Goal: Task Accomplishment & Management: Manage account settings

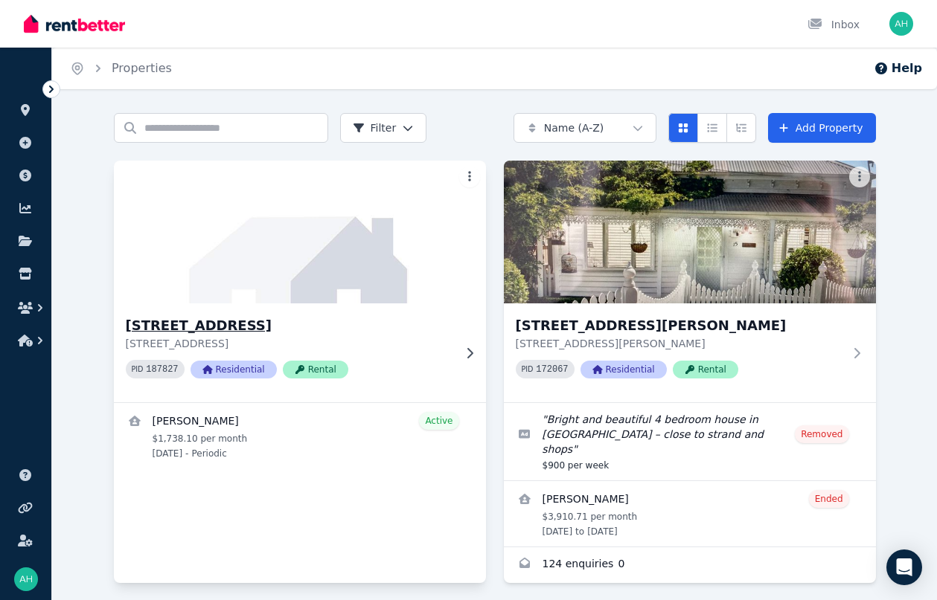
click at [459, 347] on div at bounding box center [466, 353] width 15 height 12
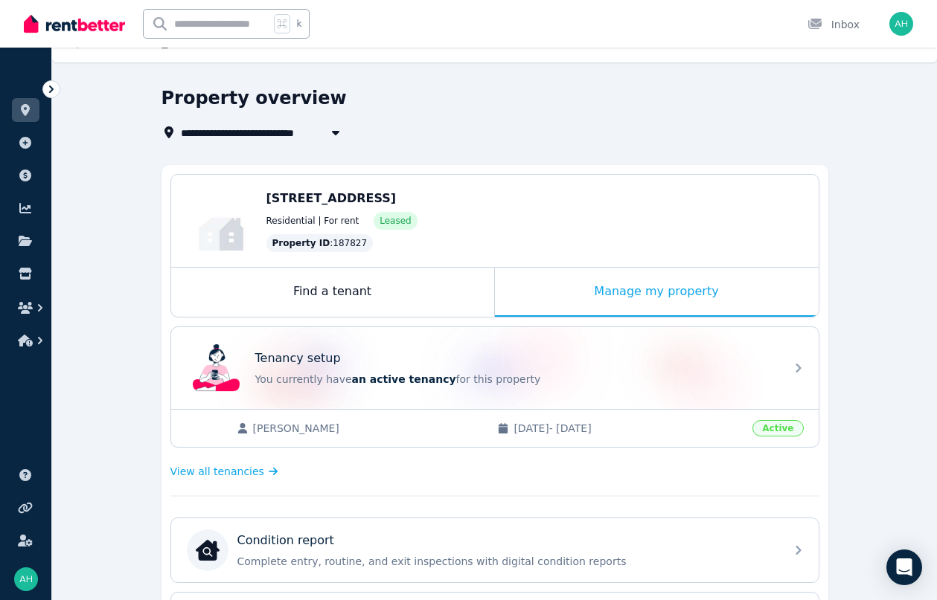
scroll to position [29, 0]
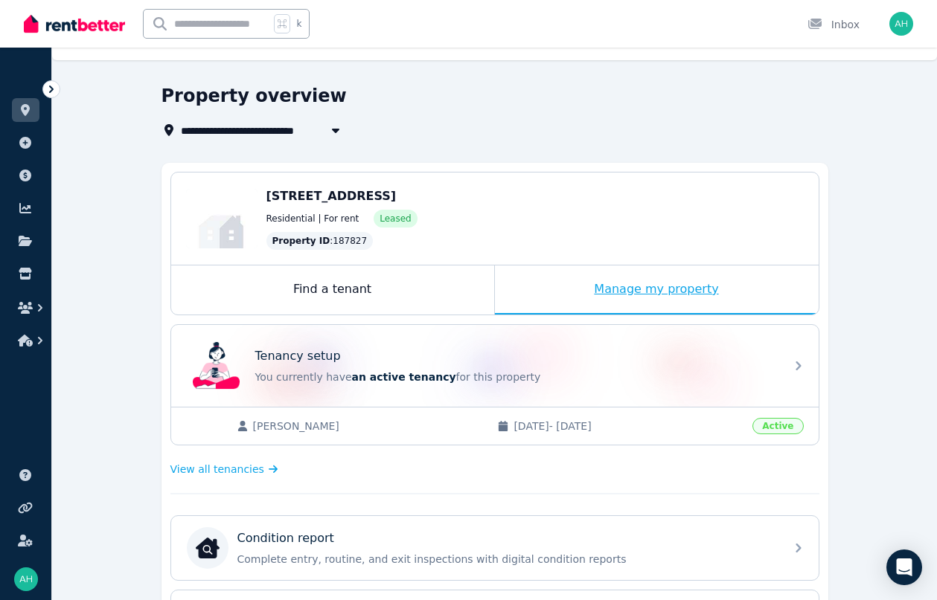
click at [560, 301] on div "Manage my property" at bounding box center [657, 290] width 324 height 49
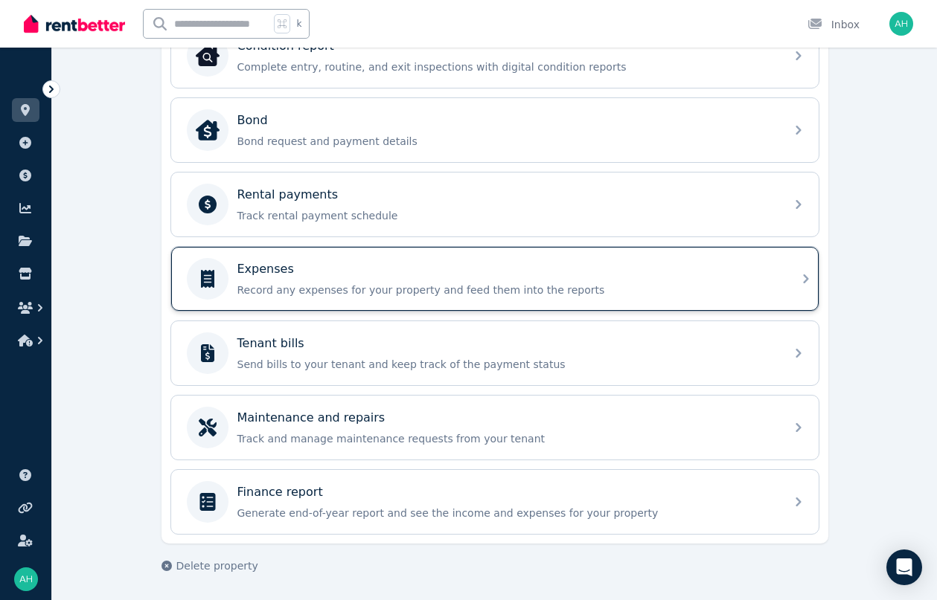
scroll to position [522, 0]
click at [350, 257] on div "Expenses Record any expenses for your property and feed them into the reports" at bounding box center [494, 279] width 647 height 64
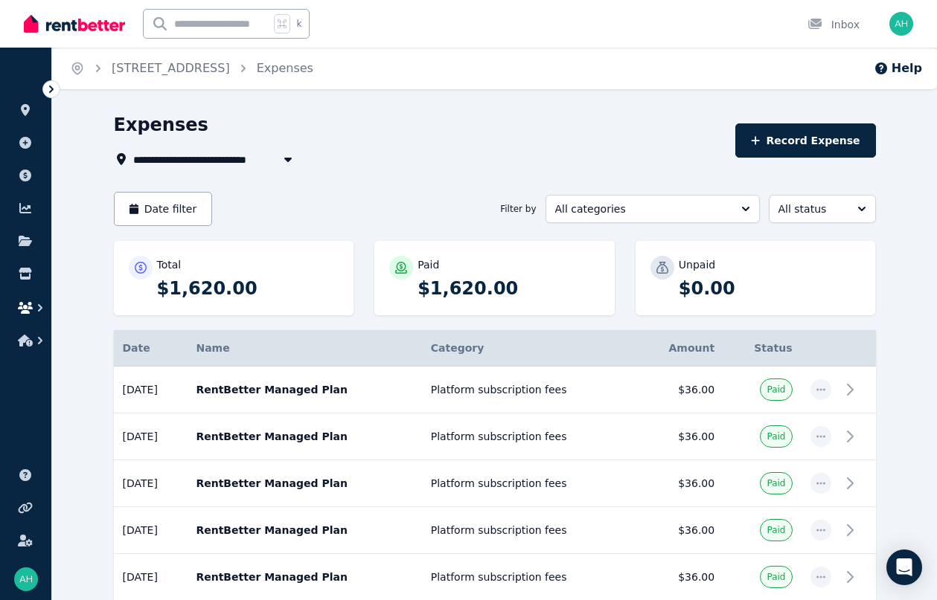
click at [40, 306] on icon "button" at bounding box center [40, 307] width 4 height 7
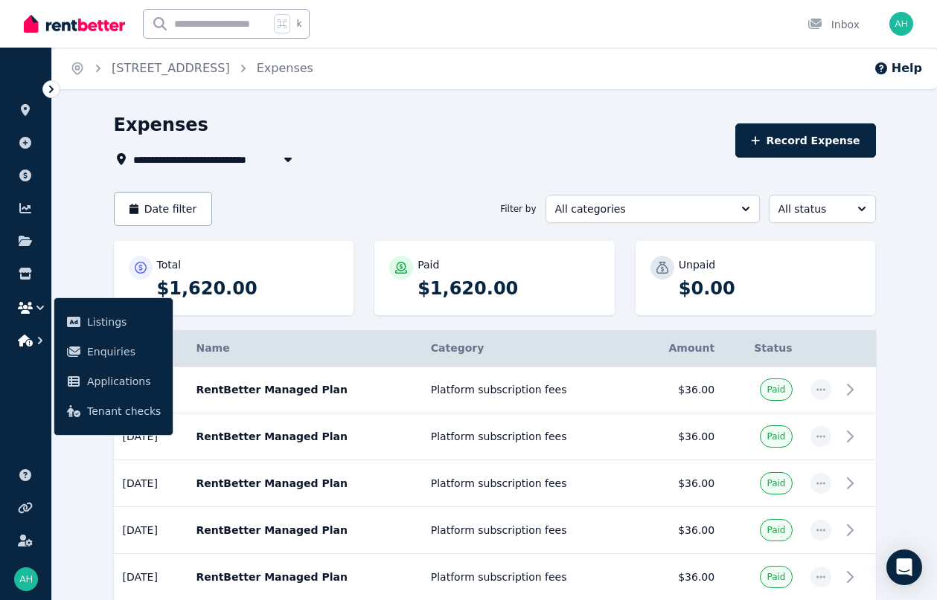
click at [37, 337] on icon "button" at bounding box center [40, 340] width 15 height 15
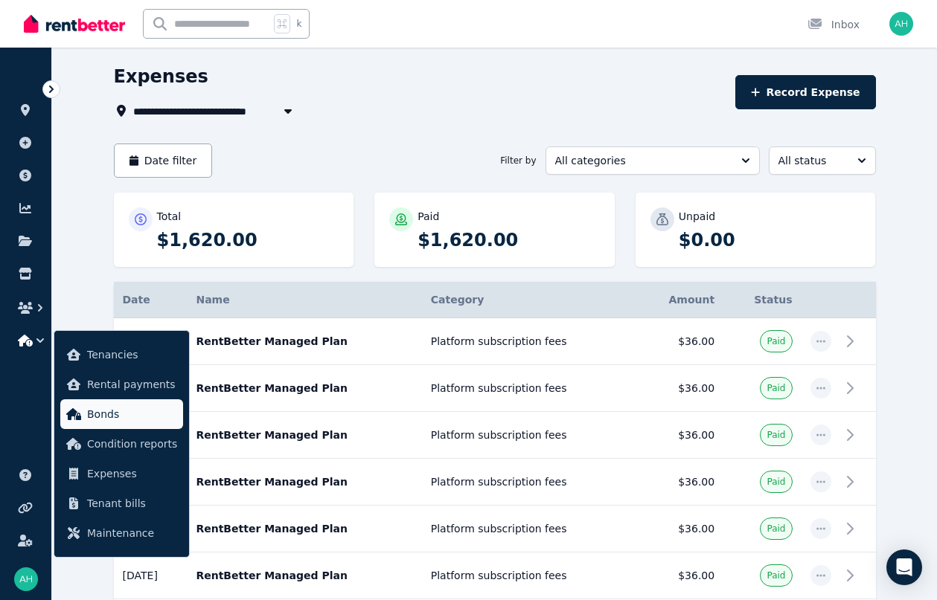
scroll to position [52, 0]
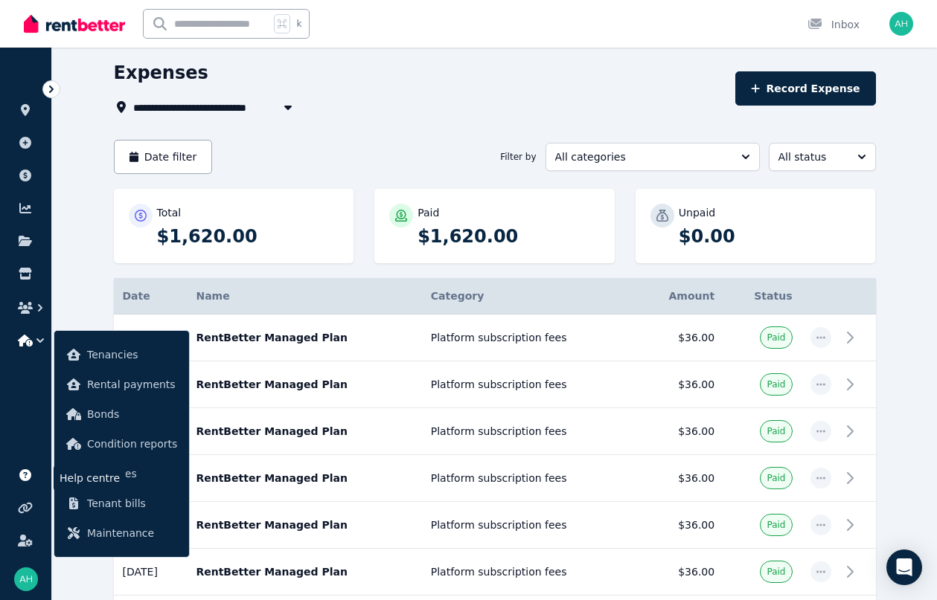
click at [27, 481] on icon at bounding box center [25, 476] width 12 height 12
click at [109, 352] on span "Tenancies" at bounding box center [132, 355] width 90 height 18
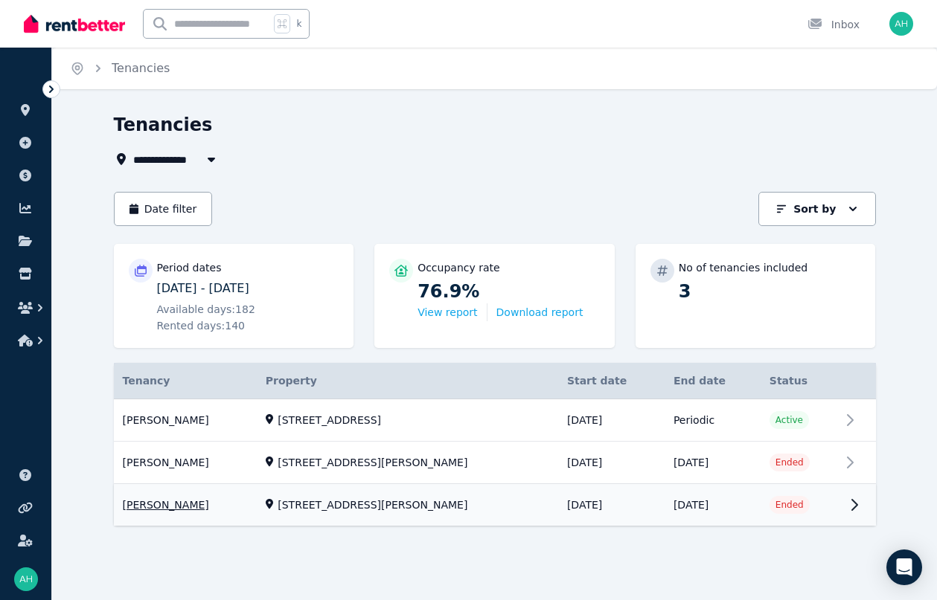
click at [800, 485] on link "View property details" at bounding box center [495, 506] width 762 height 42
click at [844, 485] on link "View property details" at bounding box center [495, 506] width 762 height 42
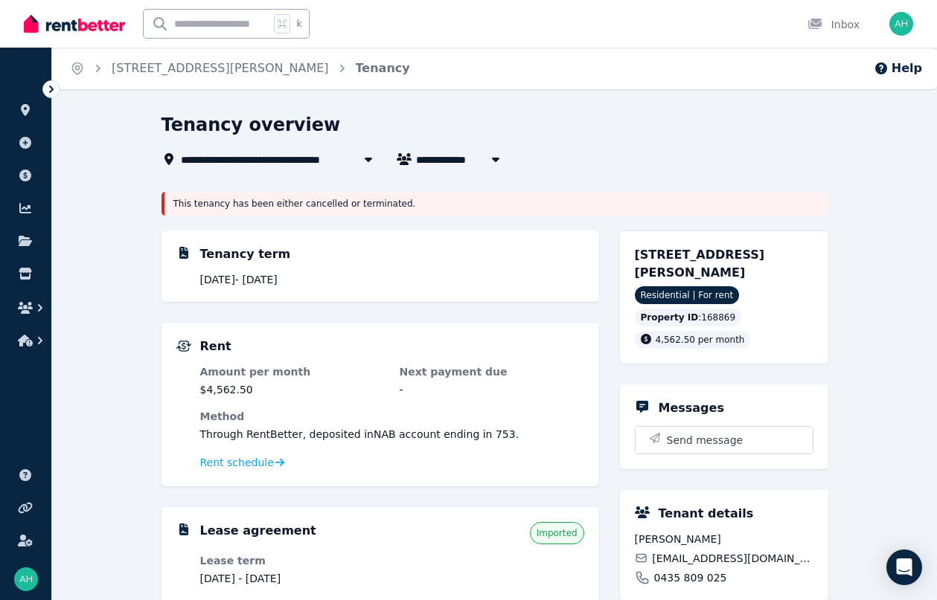
click at [364, 162] on icon at bounding box center [368, 159] width 15 height 12
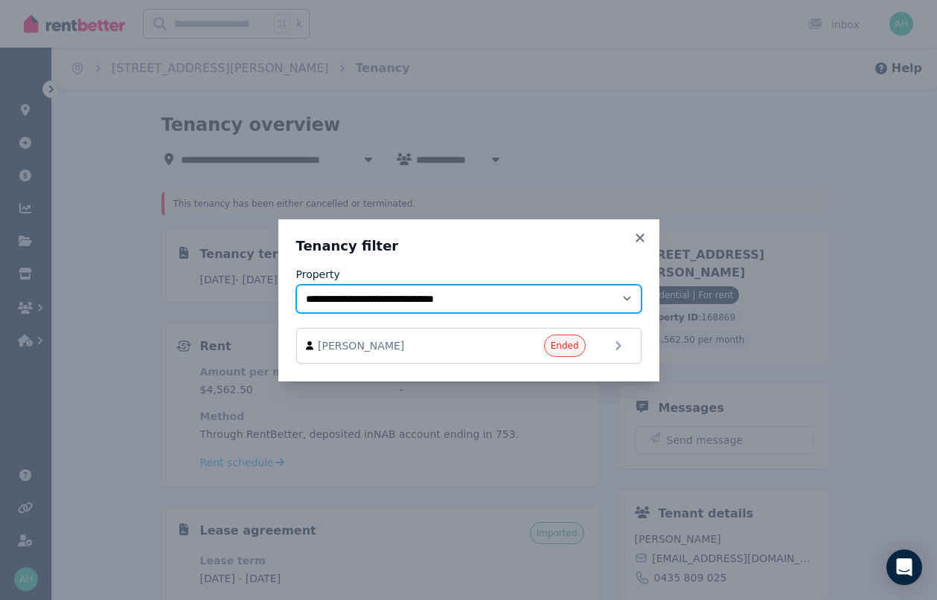
select select "**********"
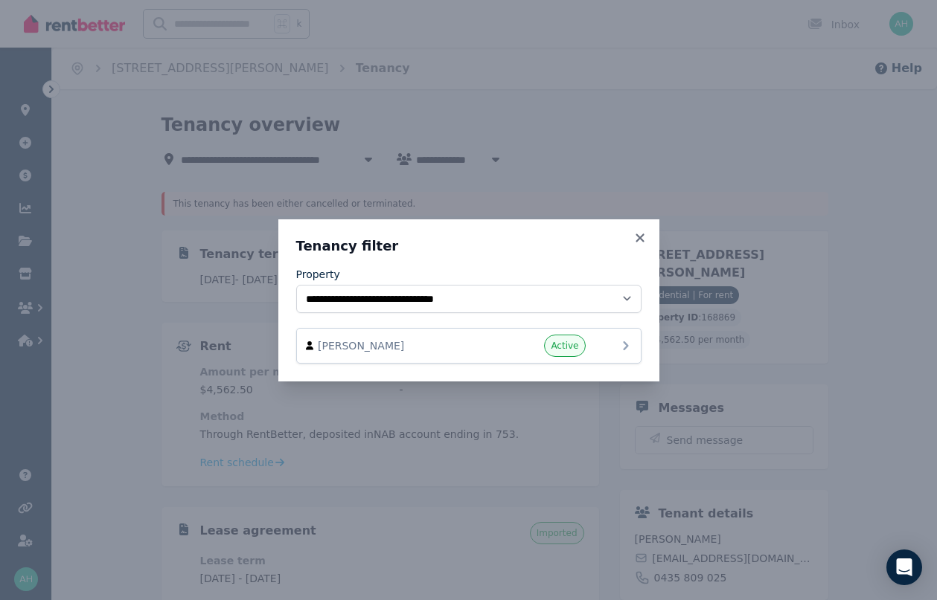
click at [603, 350] on div "[PERSON_NAME] Active" at bounding box center [469, 346] width 326 height 22
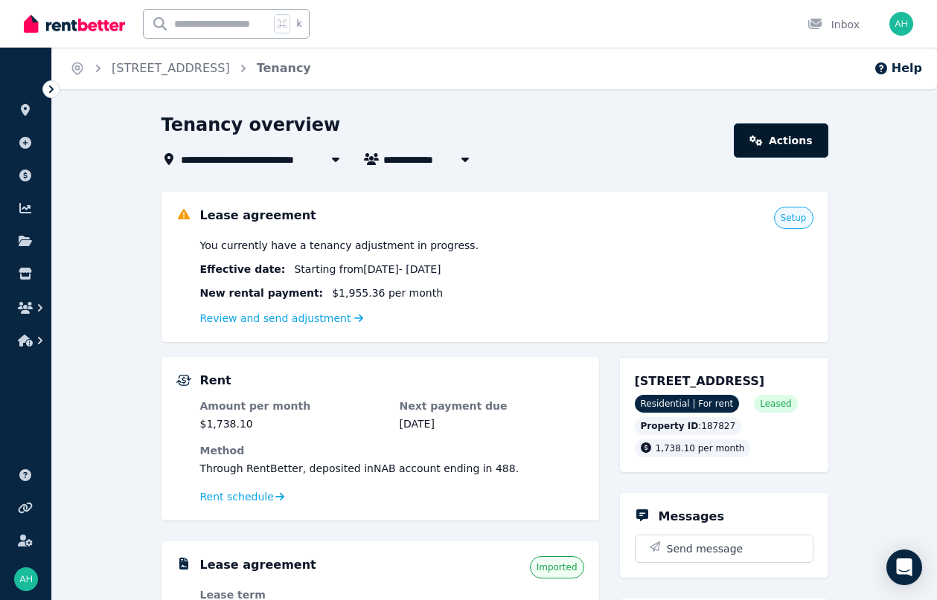
click at [786, 144] on link "Actions" at bounding box center [781, 141] width 94 height 34
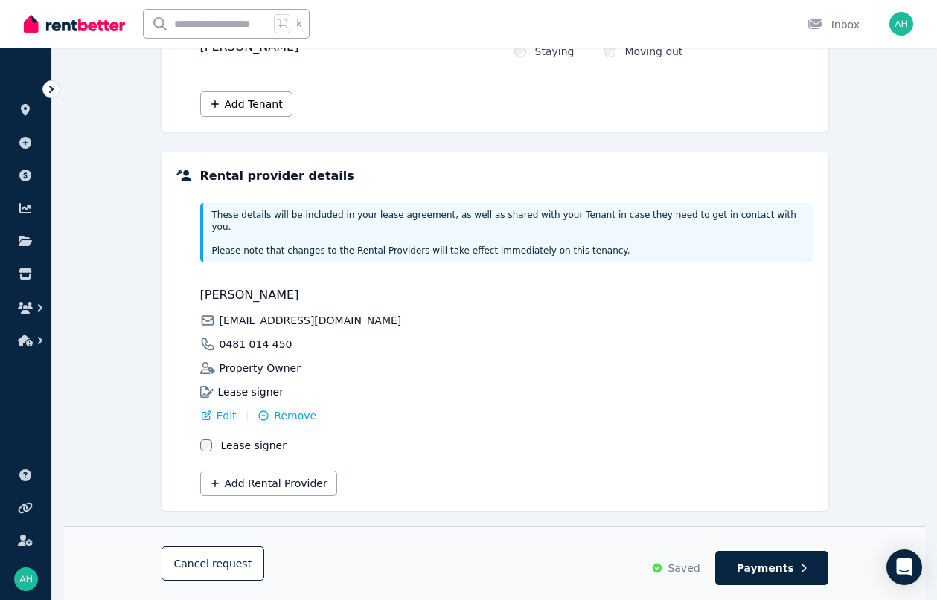
scroll to position [253, 0]
click at [801, 569] on icon "button" at bounding box center [803, 568] width 7 height 10
select select "**********"
select select "*******"
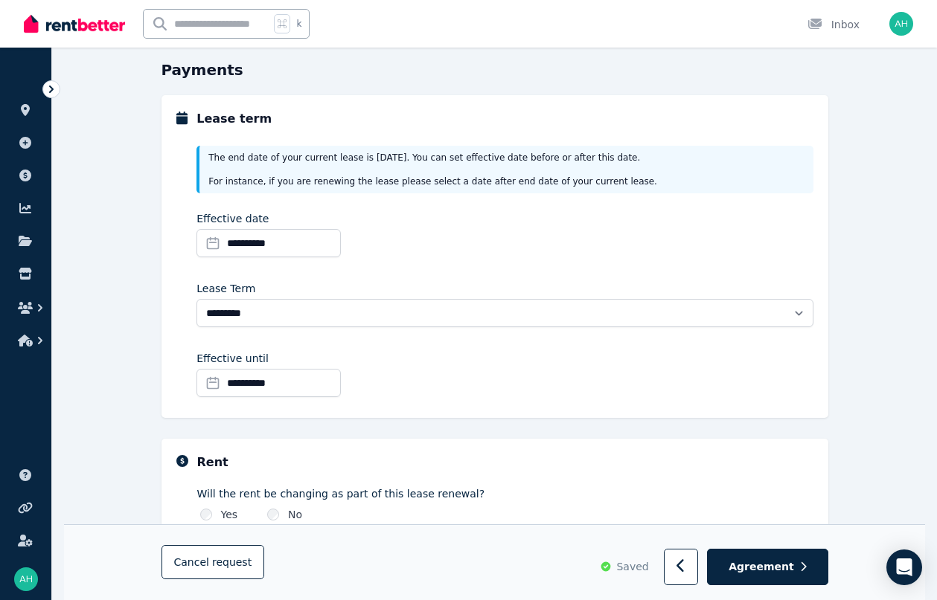
scroll to position [140, 0]
click at [240, 244] on input "**********" at bounding box center [268, 243] width 144 height 28
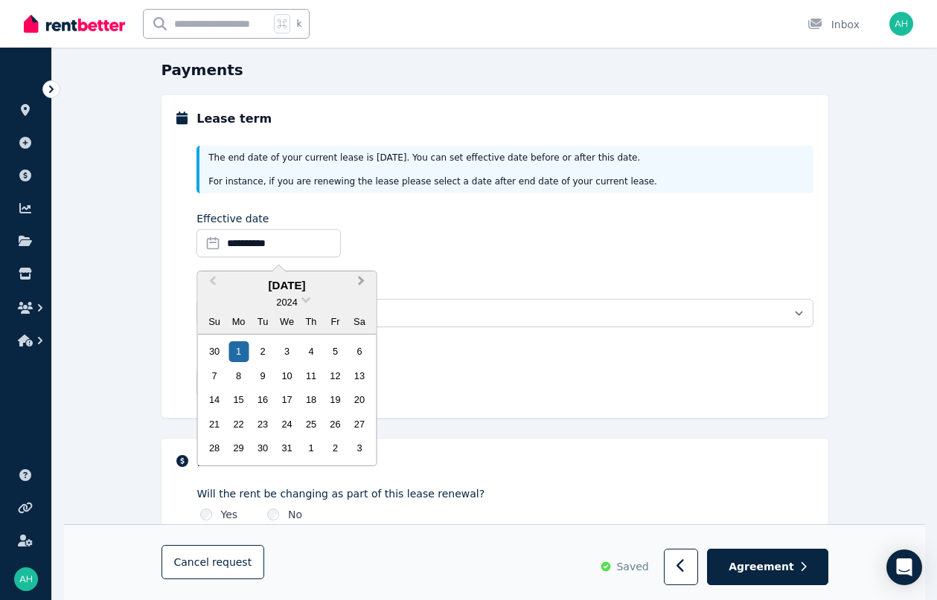
click at [356, 277] on button "Next Month" at bounding box center [363, 285] width 24 height 24
click at [364, 282] on button "Next Month" at bounding box center [363, 285] width 24 height 24
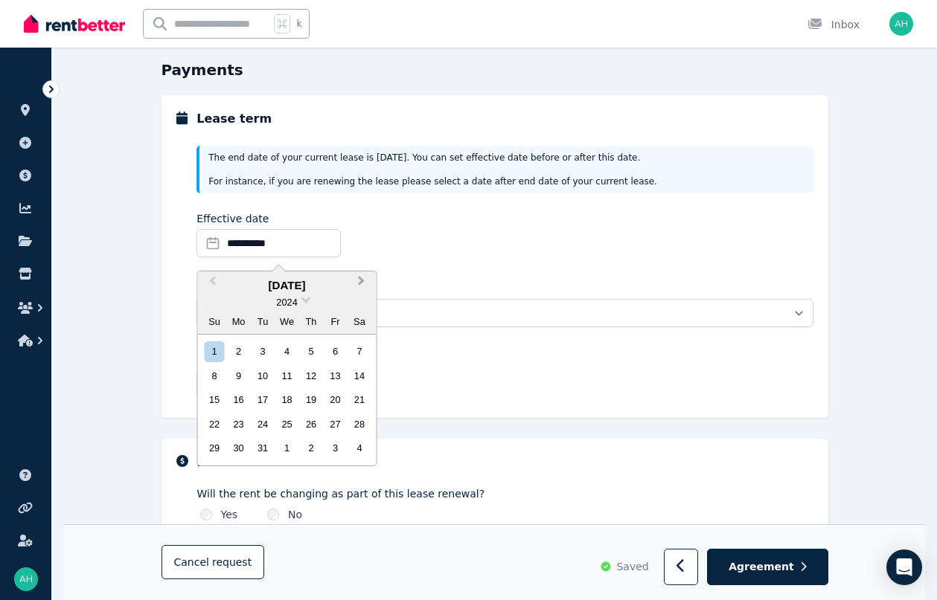
click at [364, 282] on button "Next Month" at bounding box center [363, 285] width 24 height 24
click at [356, 284] on button "Next Month" at bounding box center [363, 285] width 24 height 24
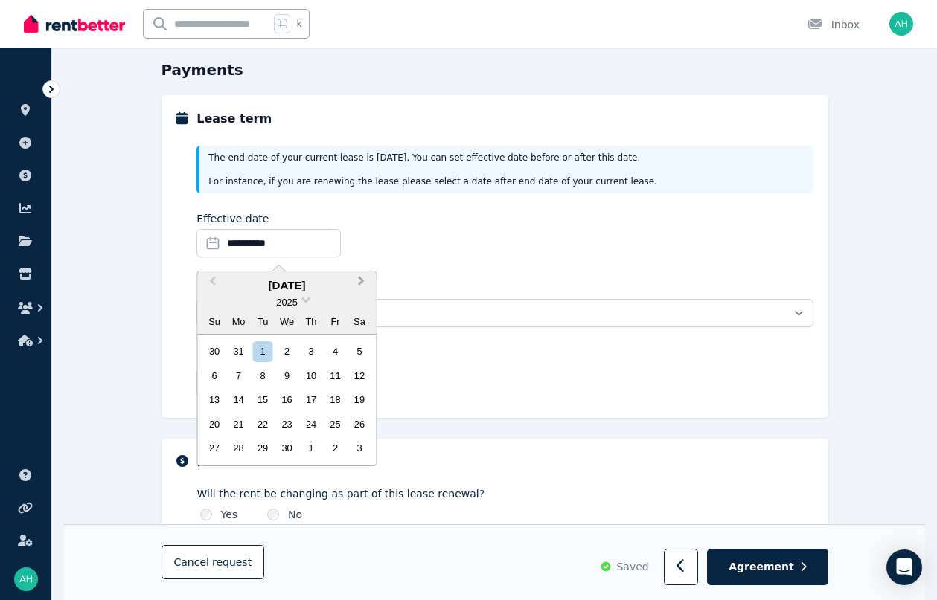
click at [356, 284] on button "Next Month" at bounding box center [363, 285] width 24 height 24
click at [307, 353] on div "31" at bounding box center [311, 352] width 20 height 20
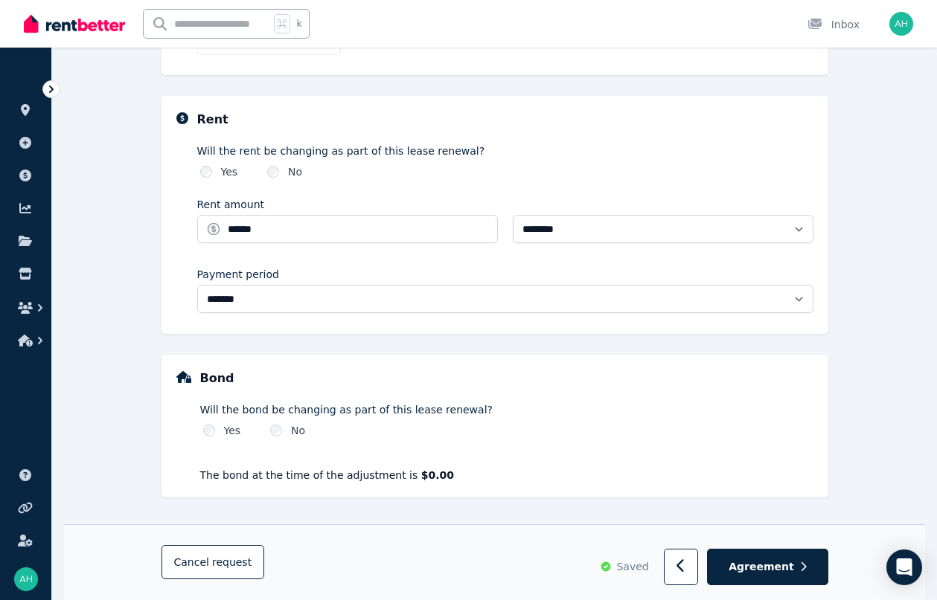
scroll to position [483, 0]
click at [771, 577] on button "Agreement" at bounding box center [767, 567] width 121 height 36
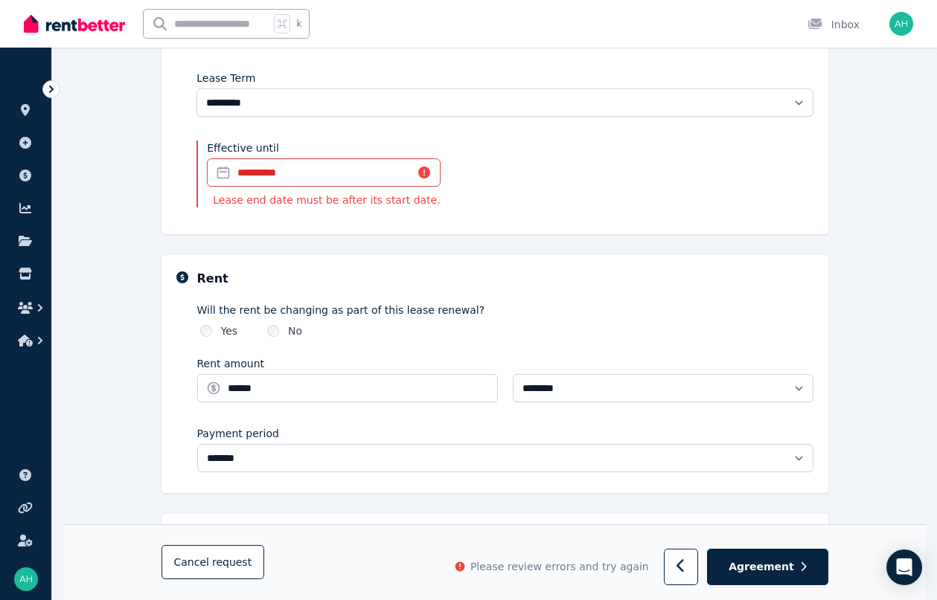
scroll to position [350, 0]
click at [269, 176] on input "**********" at bounding box center [323, 173] width 233 height 28
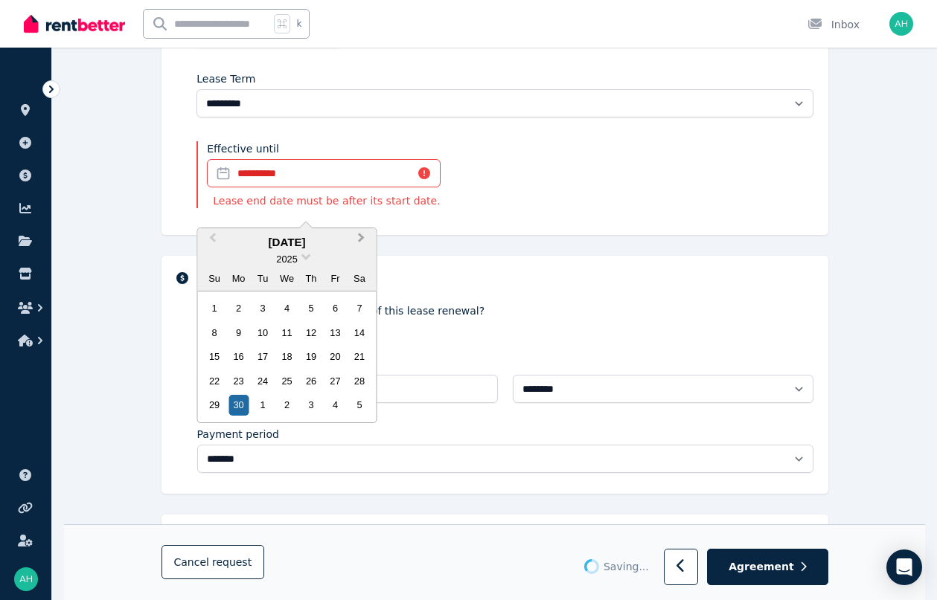
click at [364, 243] on button "Next Month" at bounding box center [363, 242] width 24 height 24
click at [360, 243] on button "Next Month" at bounding box center [363, 242] width 24 height 24
click at [356, 406] on div "30" at bounding box center [359, 405] width 20 height 20
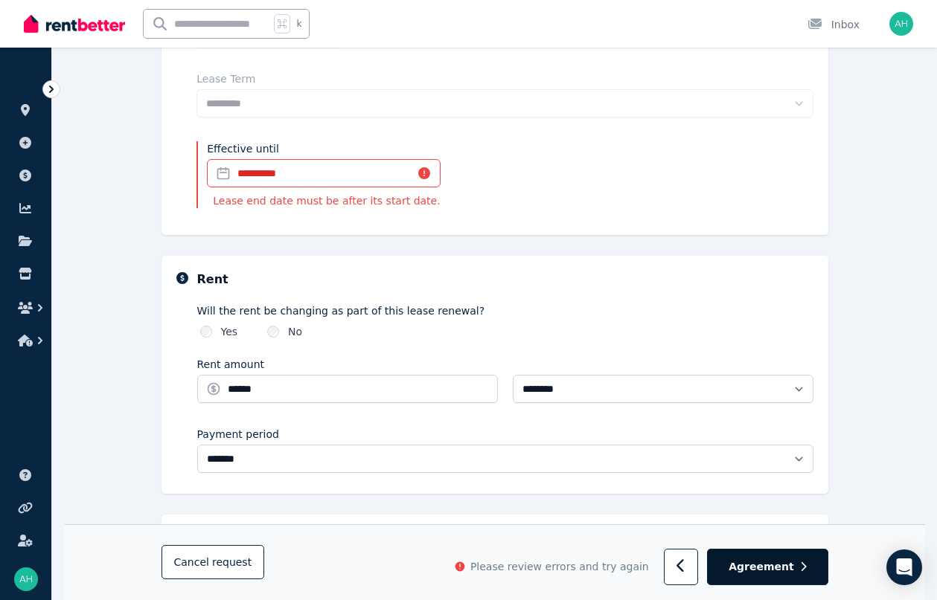
click at [764, 566] on span "Agreement" at bounding box center [760, 567] width 65 height 15
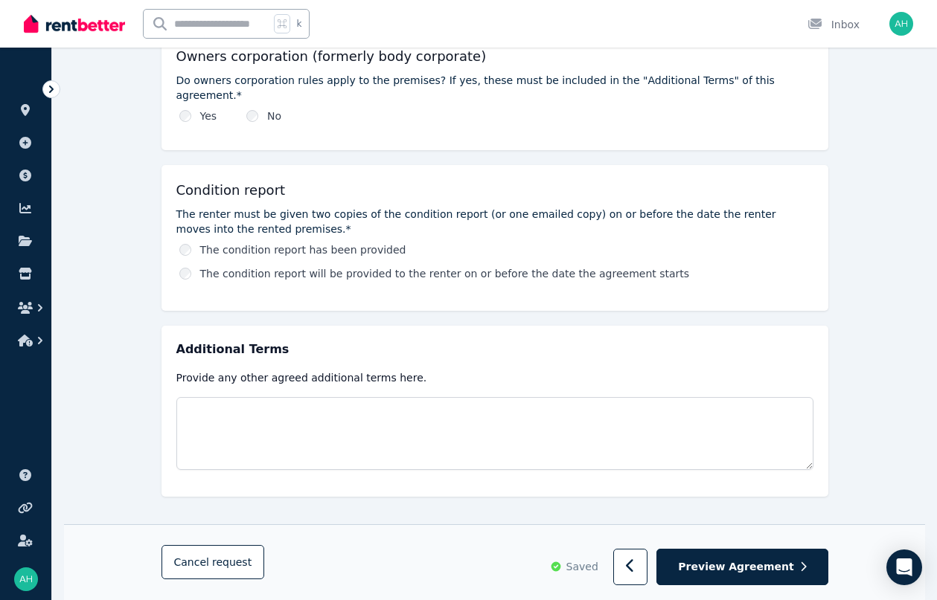
scroll to position [687, 0]
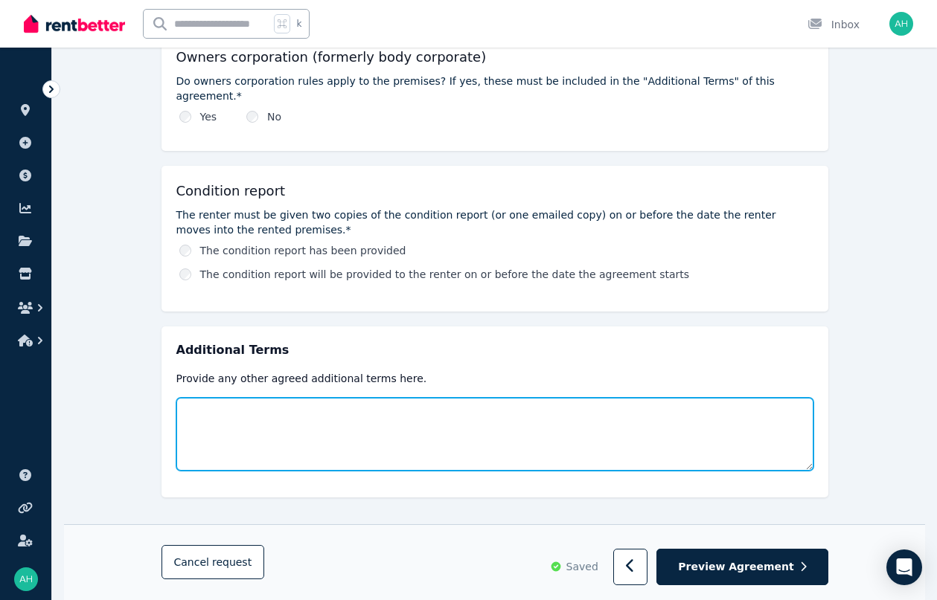
click at [431, 398] on textarea at bounding box center [494, 434] width 637 height 73
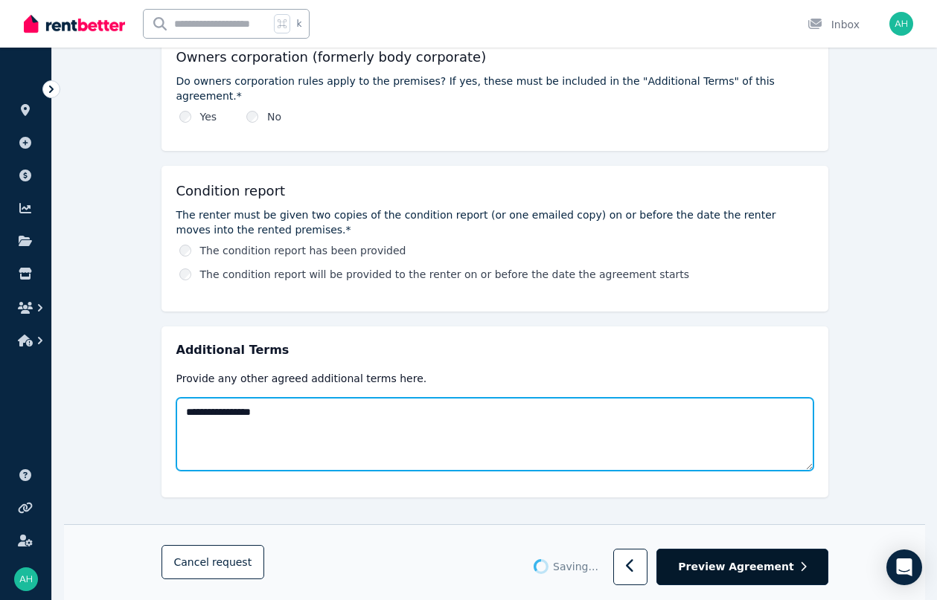
type textarea "**********"
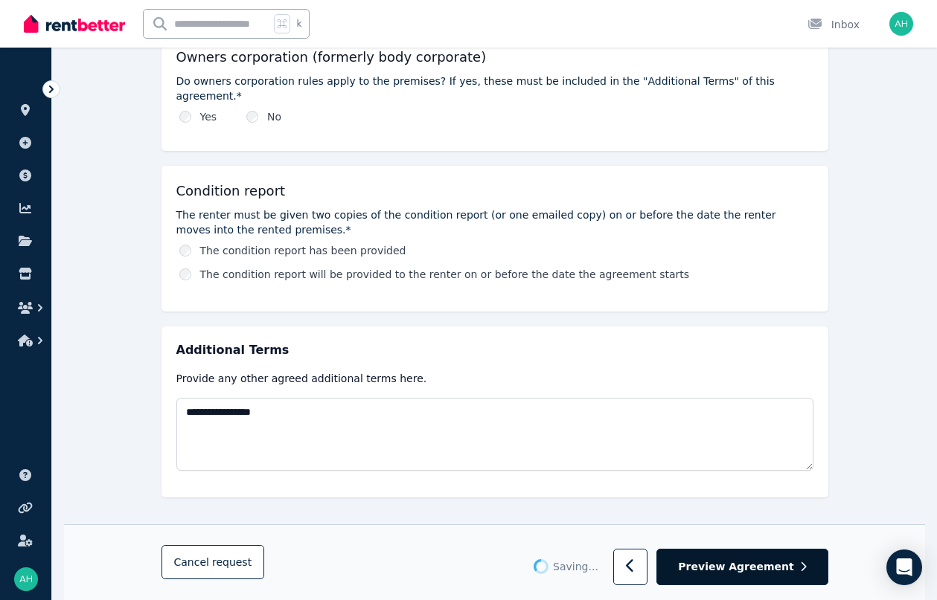
click at [765, 574] on span "Preview Agreement" at bounding box center [735, 567] width 115 height 15
click at [771, 570] on span "Preview Agreement" at bounding box center [735, 567] width 115 height 15
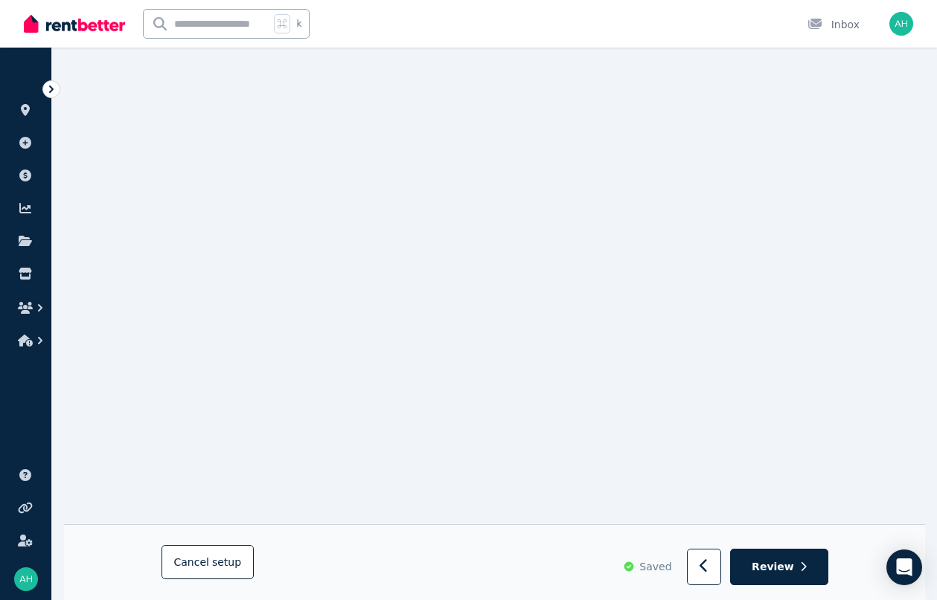
scroll to position [2004, 0]
click at [222, 561] on span "setup" at bounding box center [226, 563] width 29 height 15
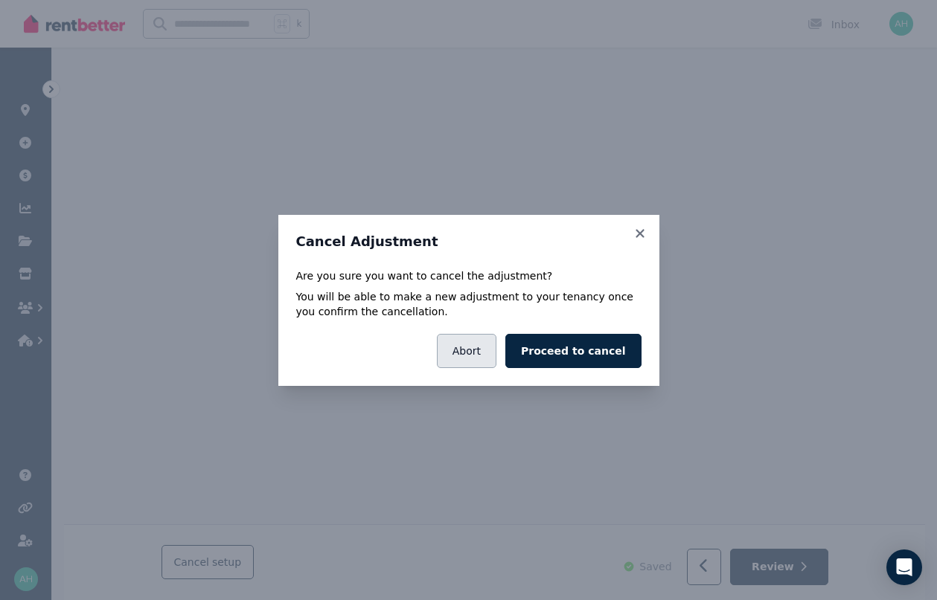
click at [487, 348] on button "Abort" at bounding box center [467, 351] width 60 height 34
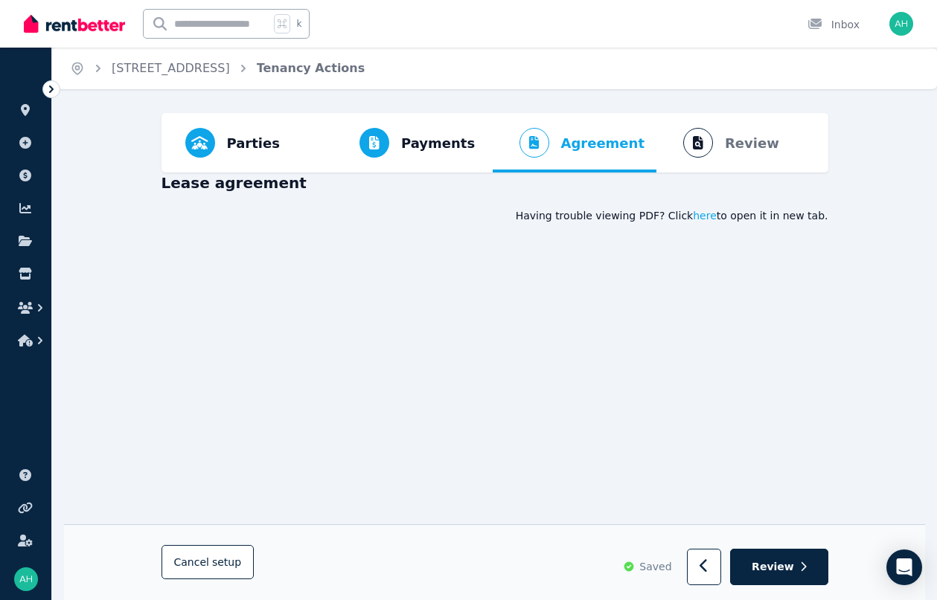
scroll to position [0, 0]
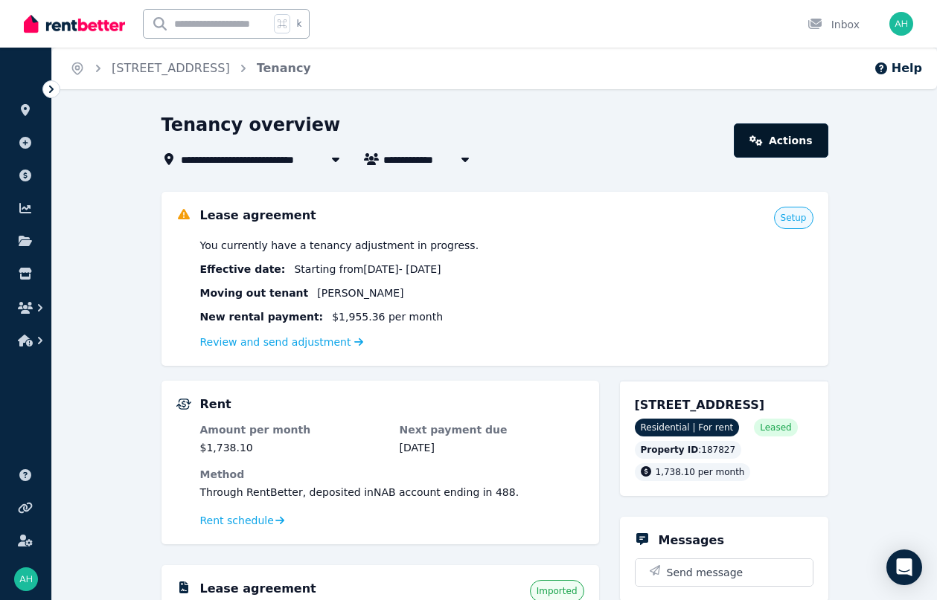
click at [807, 147] on link "Actions" at bounding box center [781, 141] width 94 height 34
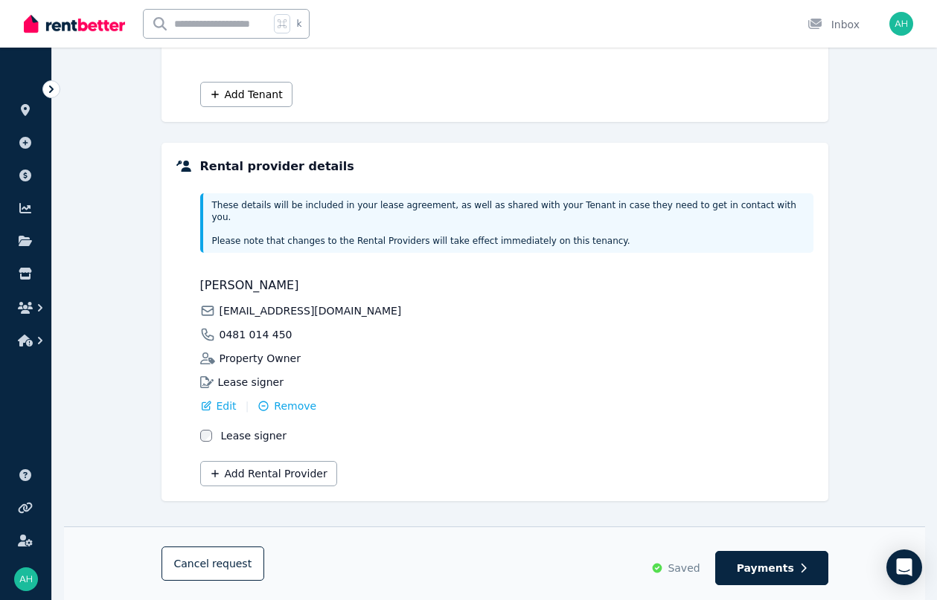
scroll to position [253, 0]
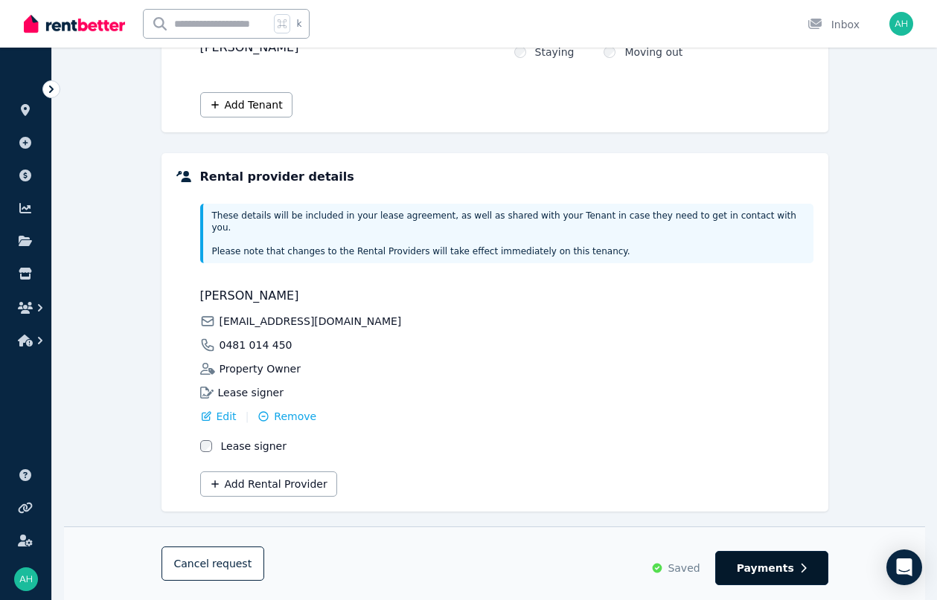
click at [763, 559] on button "Payments" at bounding box center [771, 568] width 113 height 34
select select "**********"
select select "*******"
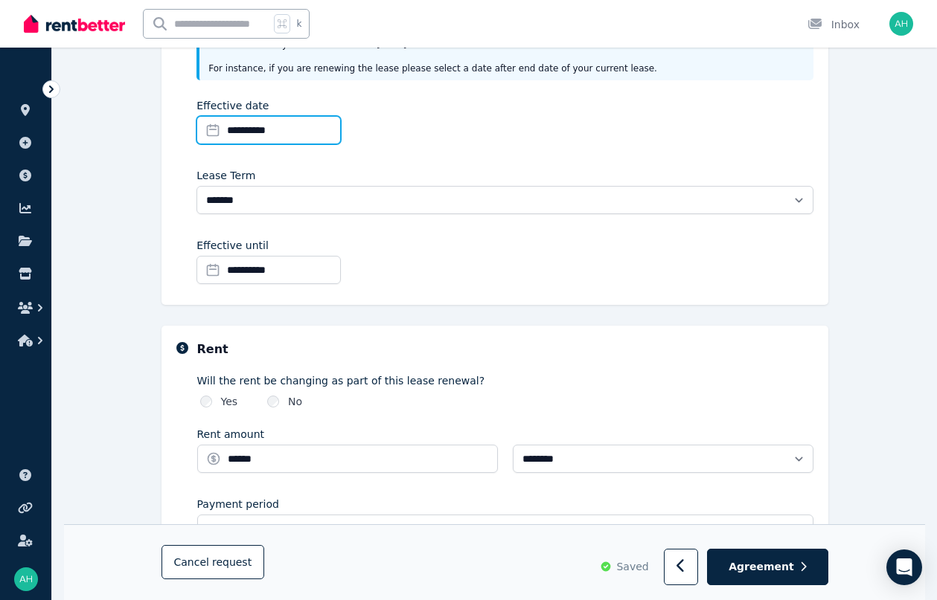
click at [266, 126] on input "**********" at bounding box center [268, 130] width 144 height 28
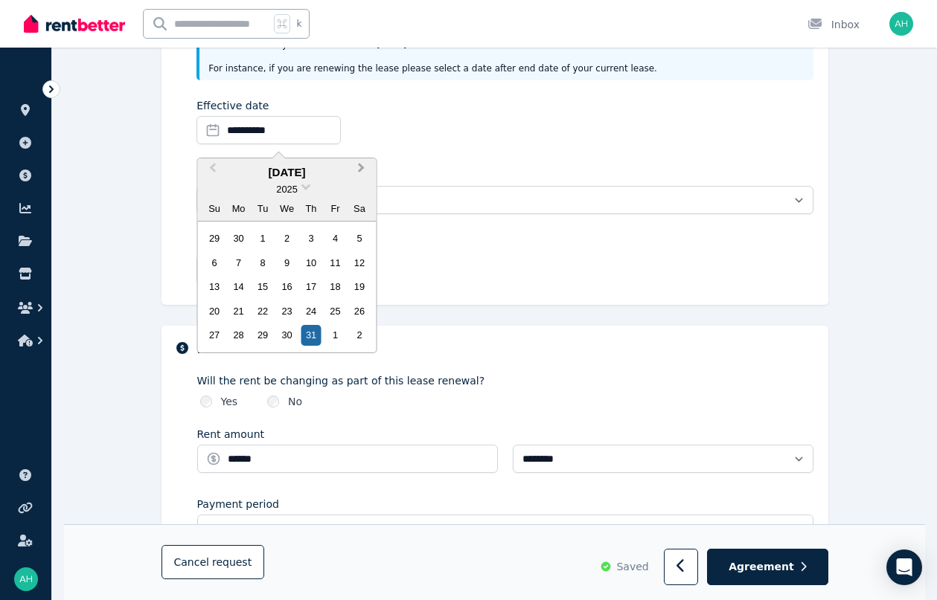
click at [356, 167] on button "Next Month" at bounding box center [363, 172] width 24 height 24
click at [213, 167] on span "Previous Month" at bounding box center [213, 171] width 0 height 22
click at [292, 238] on div "30" at bounding box center [287, 238] width 20 height 20
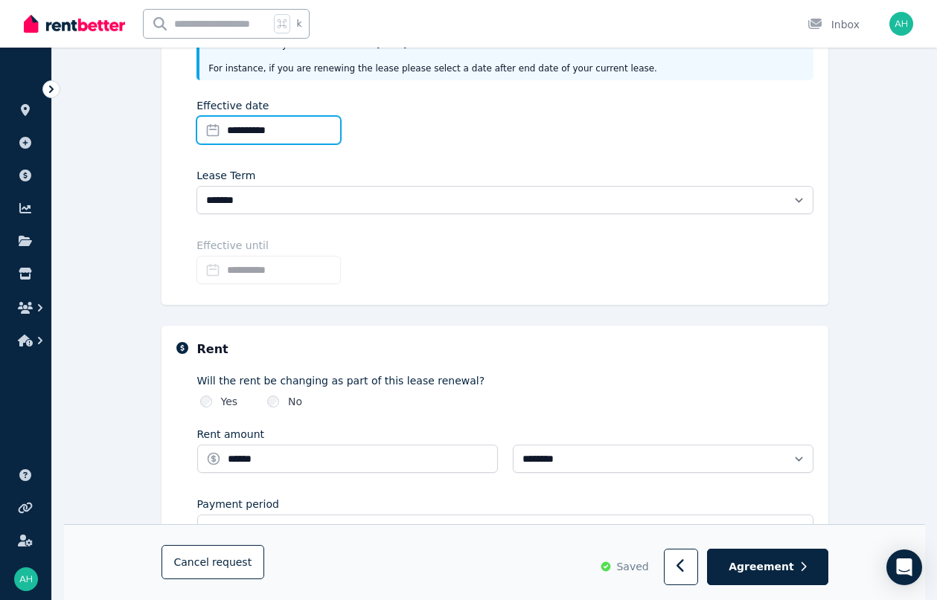
click at [277, 141] on input "**********" at bounding box center [268, 130] width 144 height 28
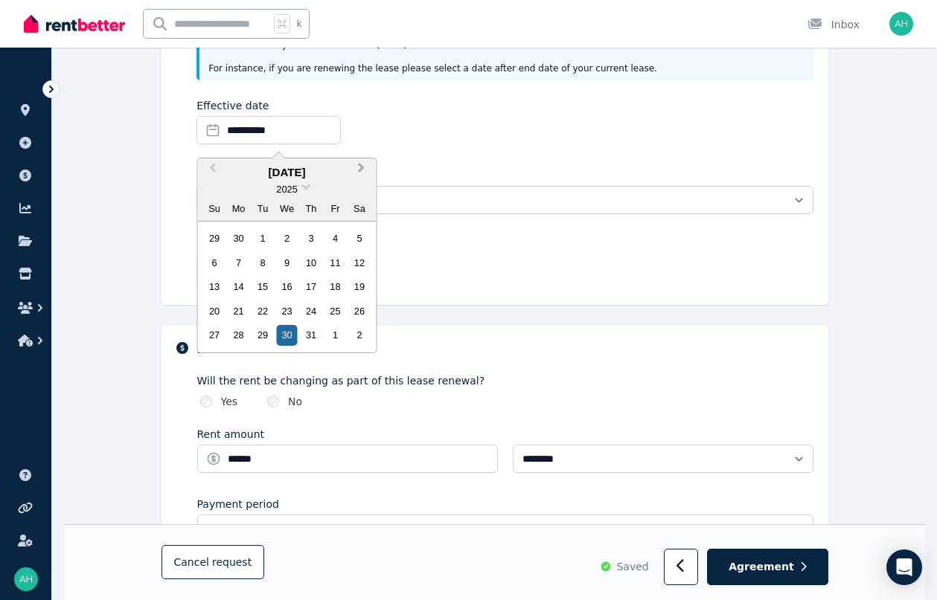
click at [362, 169] on span "Next Month" at bounding box center [362, 171] width 0 height 22
click at [286, 234] on div "30" at bounding box center [287, 238] width 20 height 20
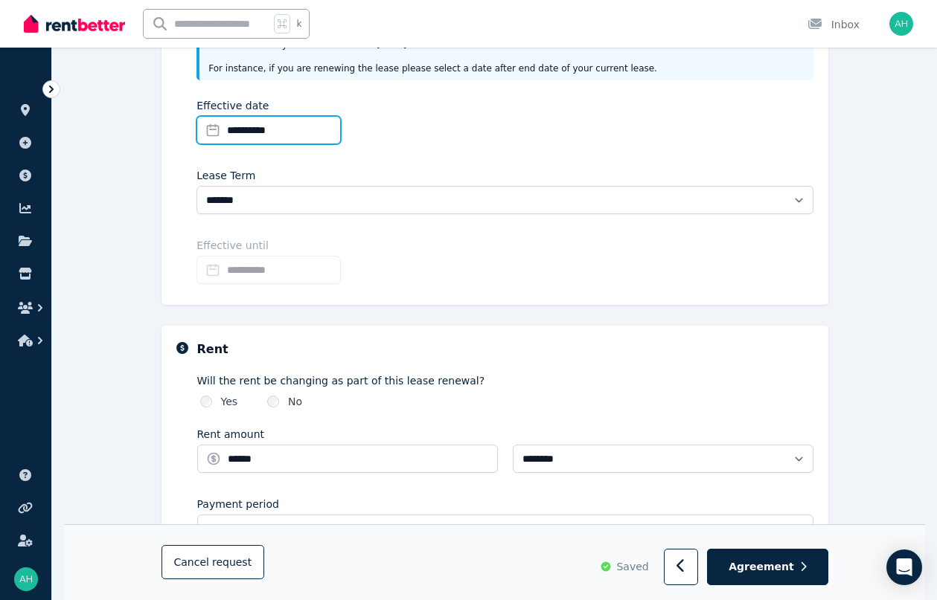
click at [255, 126] on input "**********" at bounding box center [268, 130] width 144 height 28
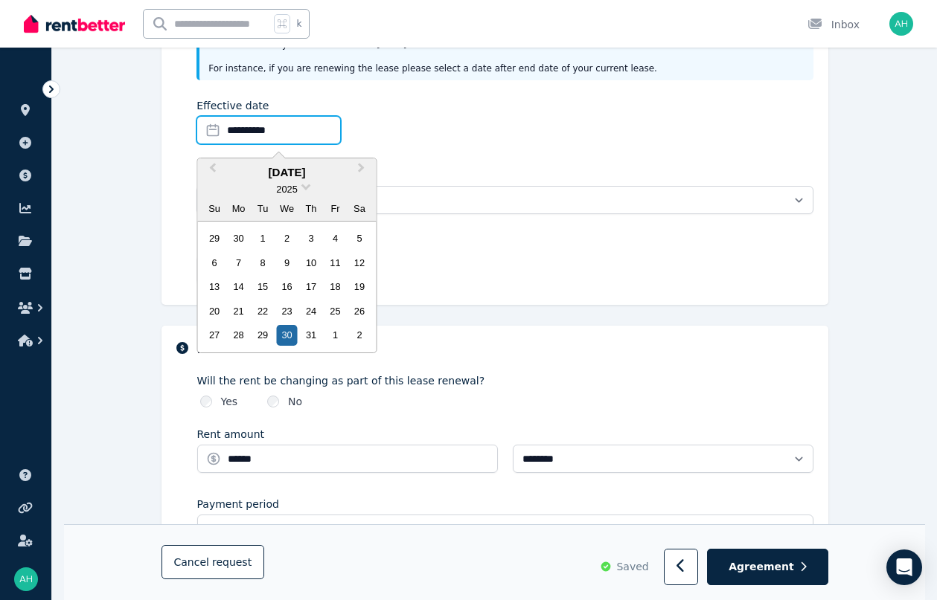
click at [252, 127] on input "**********" at bounding box center [268, 130] width 144 height 28
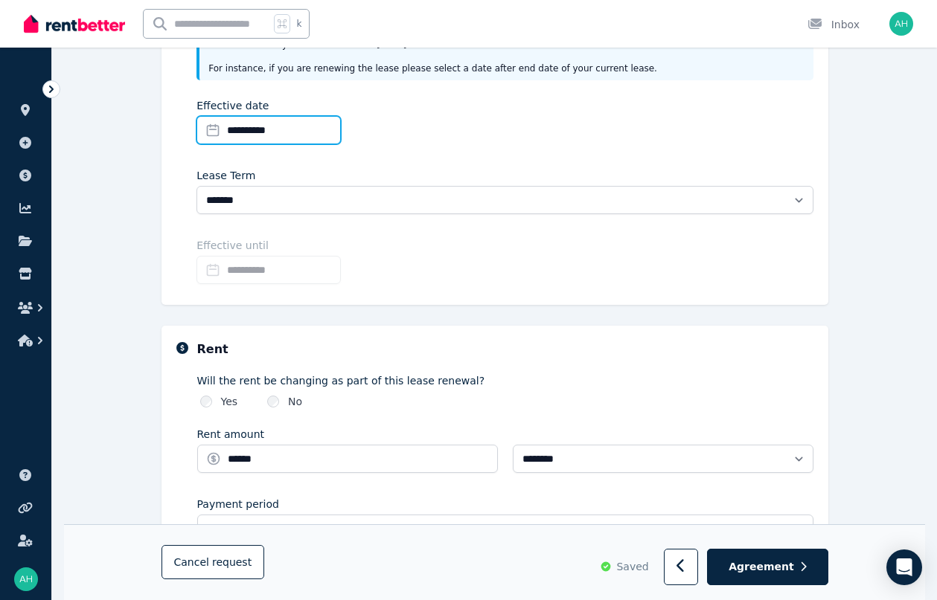
click at [252, 127] on input "**********" at bounding box center [268, 130] width 144 height 28
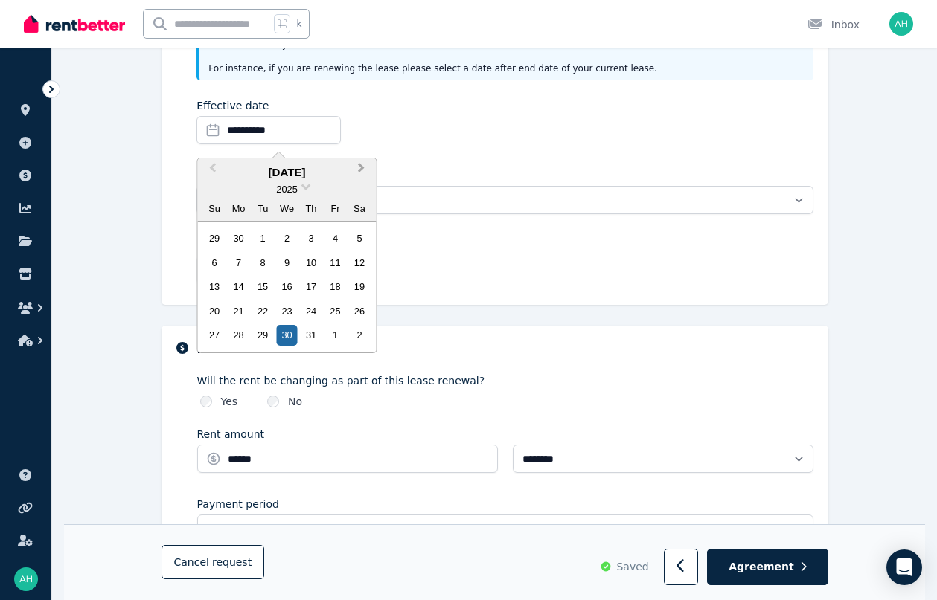
click at [362, 167] on span "Next Month" at bounding box center [362, 171] width 0 height 22
click at [287, 240] on div "30" at bounding box center [287, 238] width 20 height 20
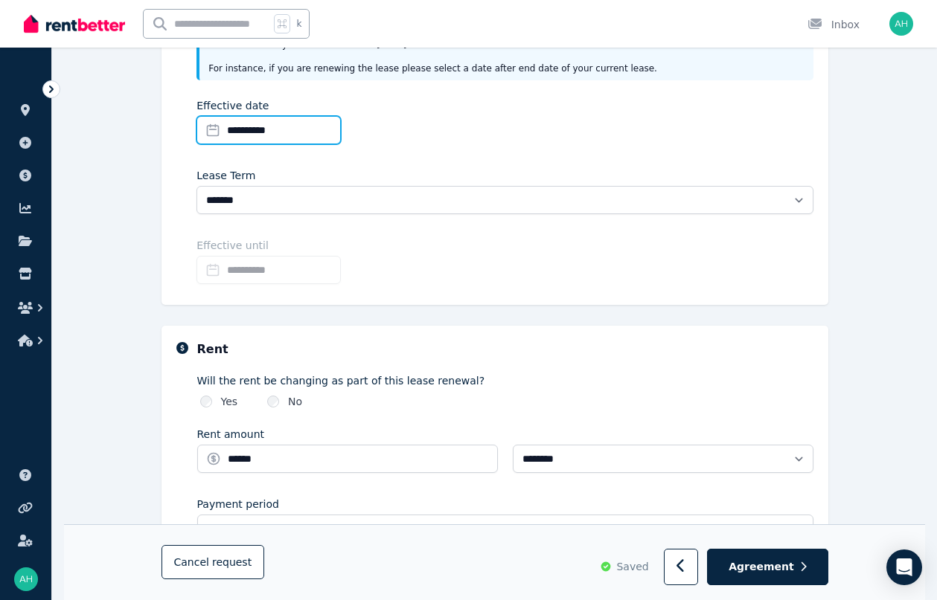
click at [250, 132] on input "**********" at bounding box center [268, 130] width 144 height 28
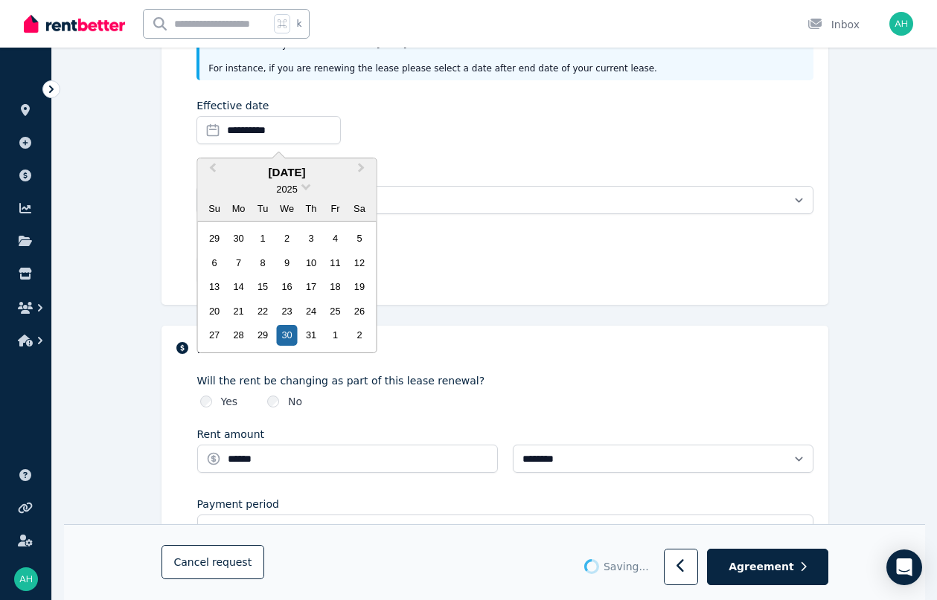
click at [284, 333] on div "30" at bounding box center [287, 335] width 20 height 20
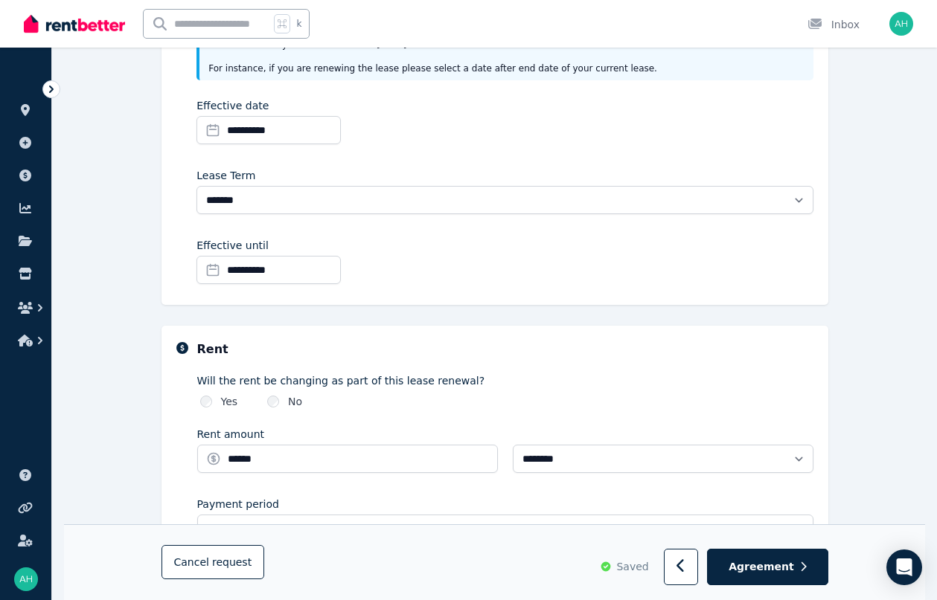
click at [341, 139] on input "**********" at bounding box center [268, 130] width 144 height 28
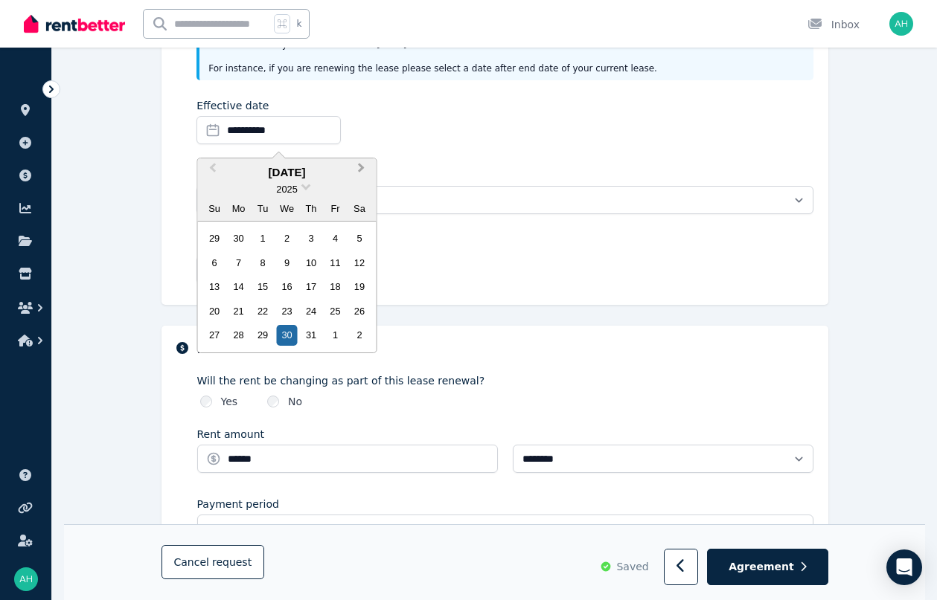
click at [362, 169] on span "Next Month" at bounding box center [362, 171] width 0 height 22
click at [224, 356] on div "31" at bounding box center [215, 360] width 20 height 20
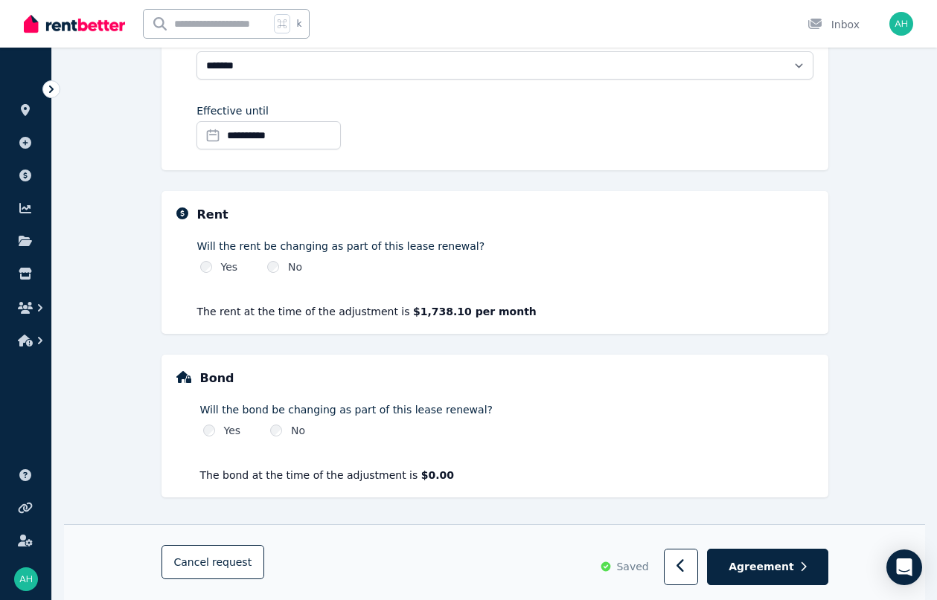
scroll to position [388, 0]
click at [778, 565] on span "Agreement" at bounding box center [760, 567] width 65 height 15
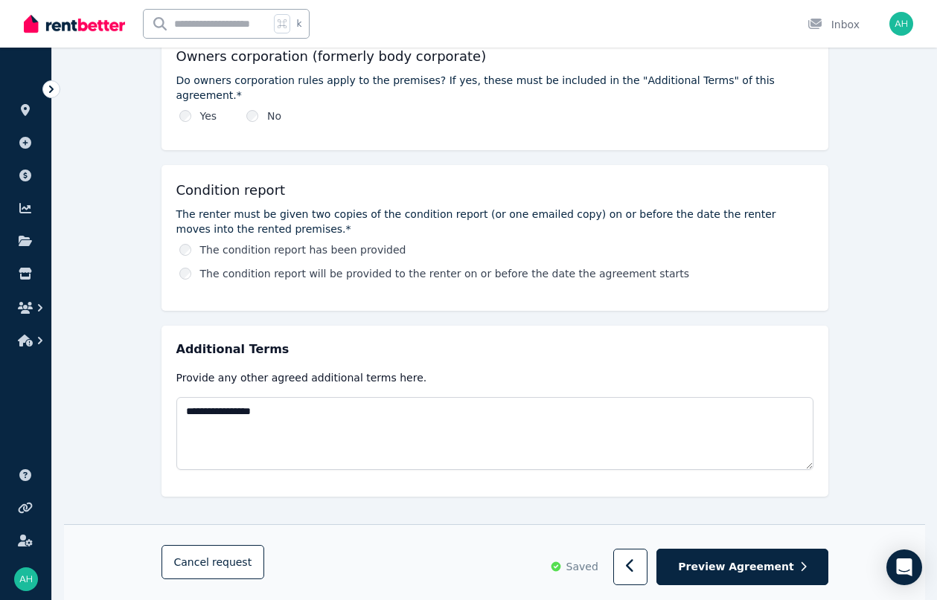
scroll to position [687, 0]
click at [747, 568] on span "Preview Agreement" at bounding box center [735, 567] width 115 height 15
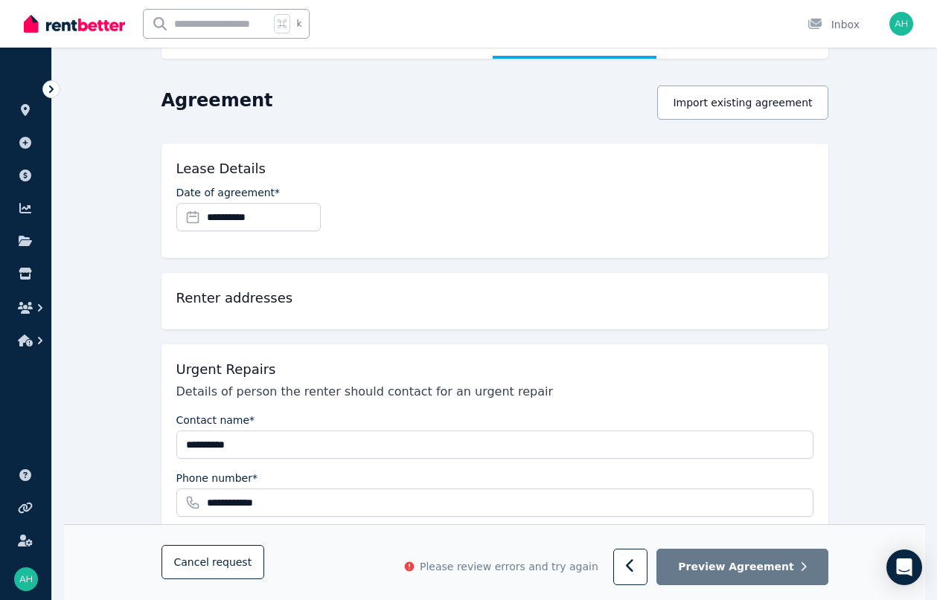
scroll to position [115, 0]
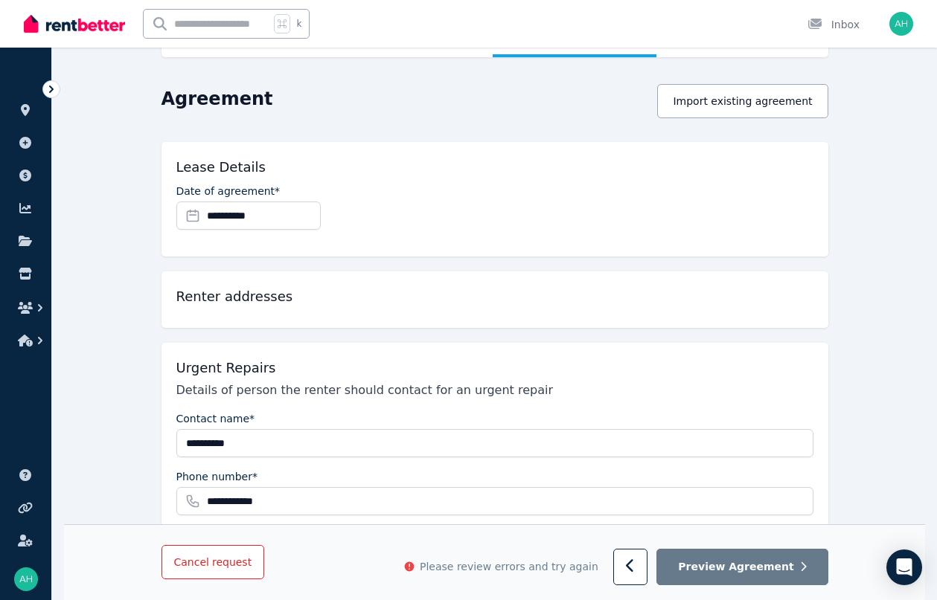
drag, startPoint x: 214, startPoint y: 565, endPoint x: 204, endPoint y: 563, distance: 10.7
click at [207, 564] on span "Cancel request" at bounding box center [213, 563] width 78 height 12
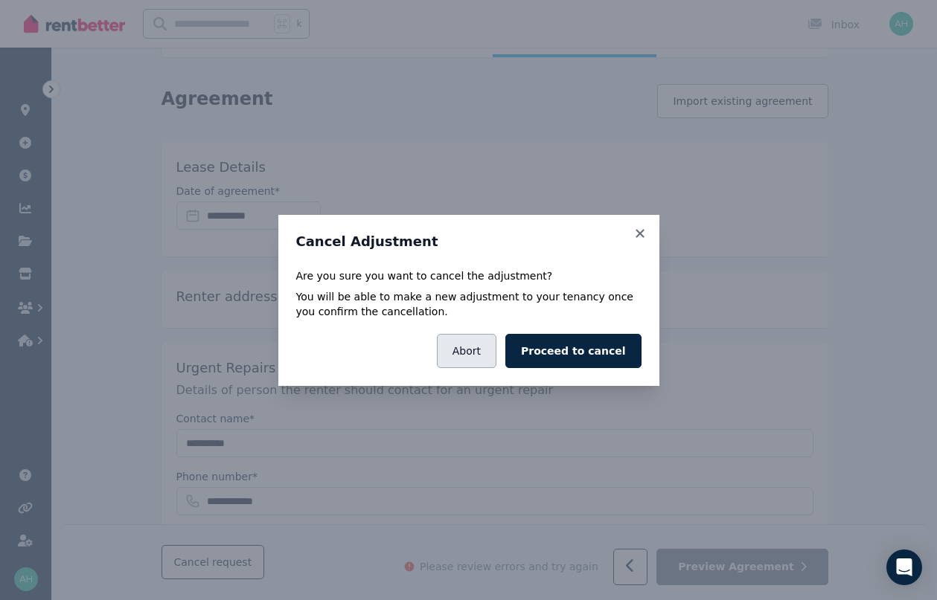
click at [478, 350] on button "Abort" at bounding box center [467, 351] width 60 height 34
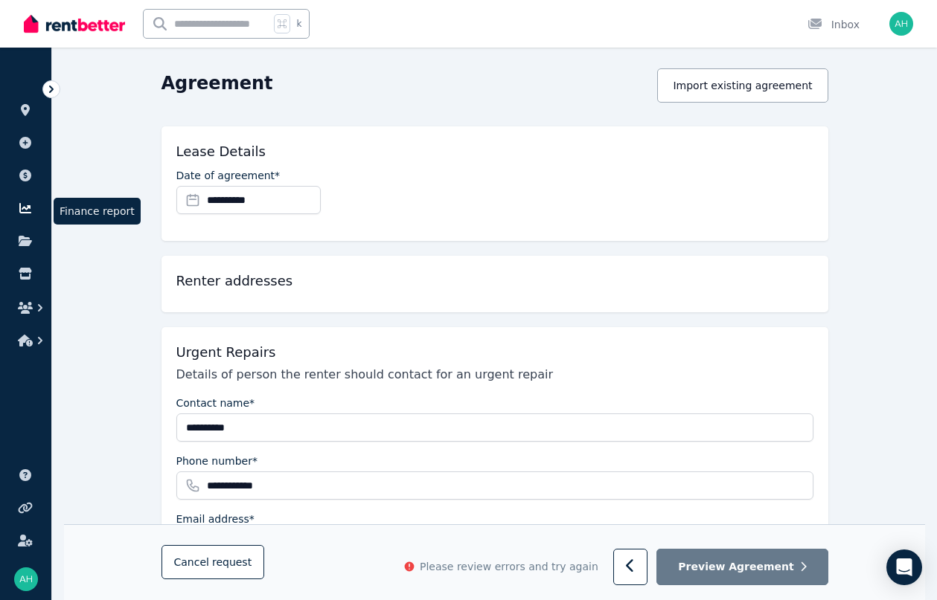
scroll to position [132, 0]
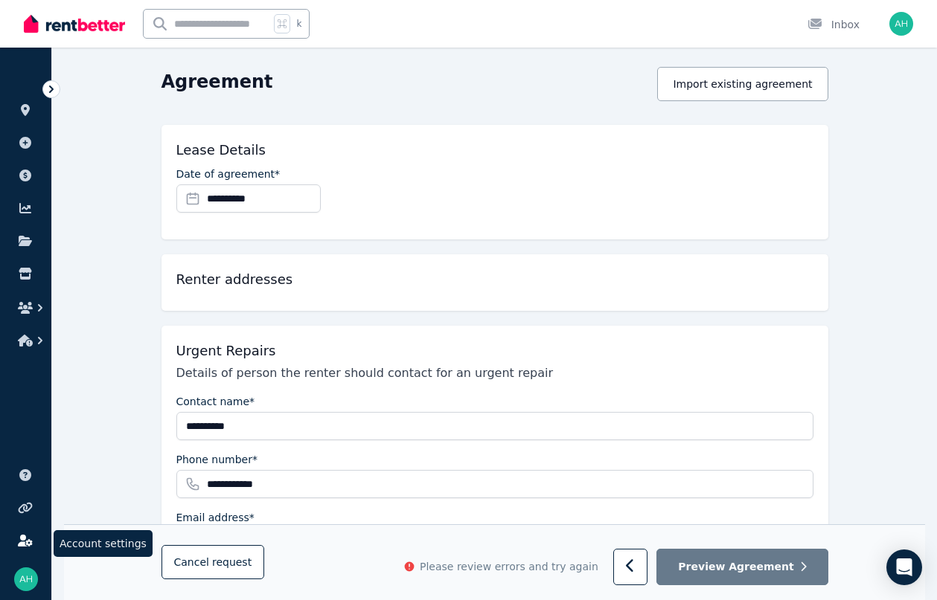
click at [25, 548] on link at bounding box center [26, 541] width 28 height 24
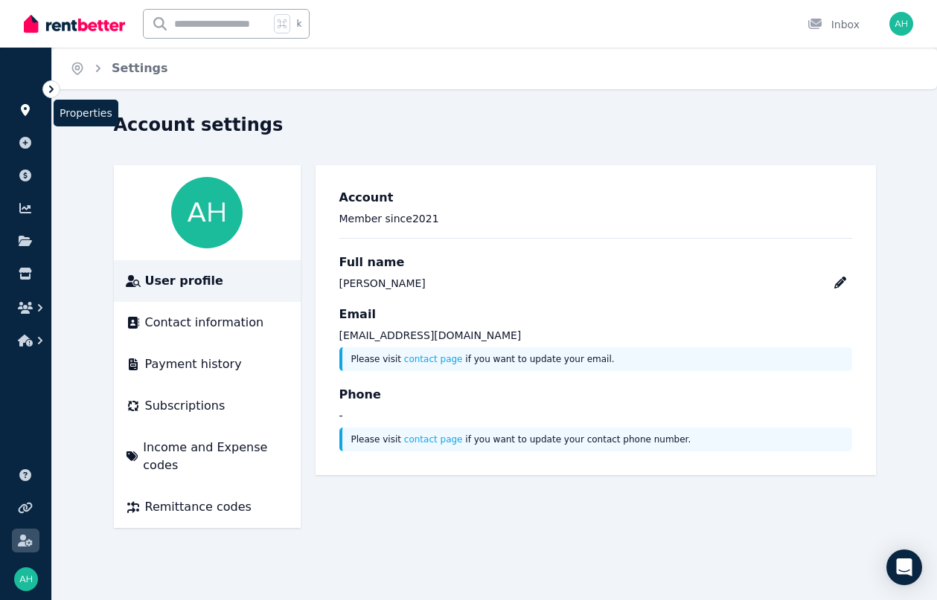
click at [31, 116] on link at bounding box center [26, 110] width 28 height 24
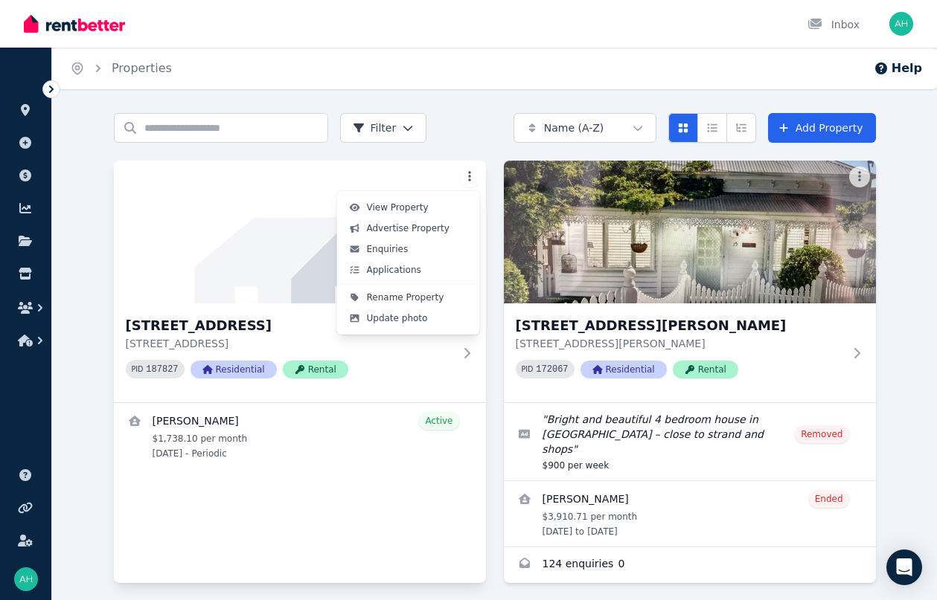
click at [469, 176] on html "Open main menu Inbox Open user menu ORGANISE Properties Add property Payments F…" at bounding box center [468, 300] width 937 height 600
drag, startPoint x: 394, startPoint y: 363, endPoint x: 406, endPoint y: 368, distance: 12.7
click at [394, 363] on html "Open main menu Inbox Open user menu ORGANISE Properties Add property Payments F…" at bounding box center [468, 300] width 937 height 600
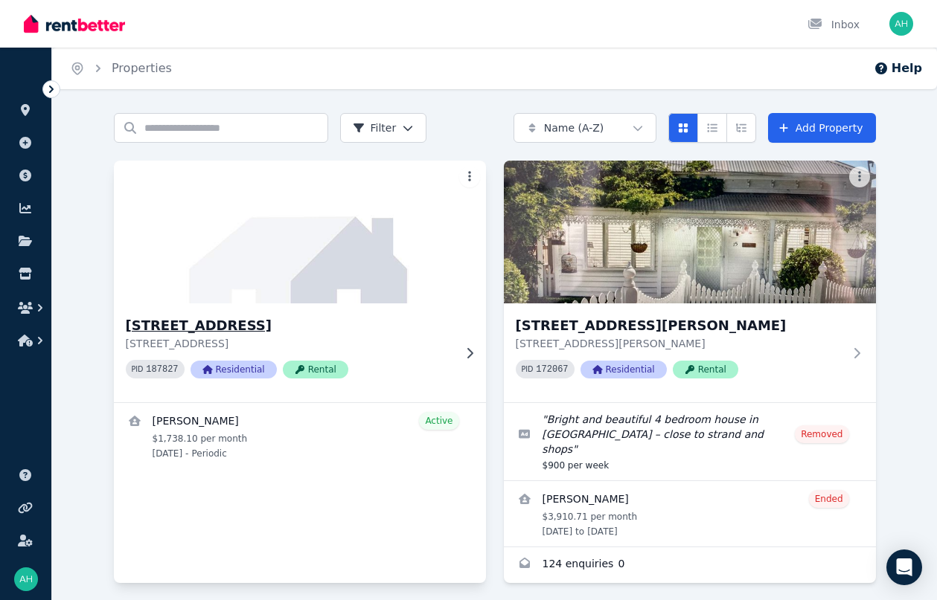
click at [455, 366] on div "[STREET_ADDRESS] PID 187827 Residential Rental" at bounding box center [300, 353] width 372 height 99
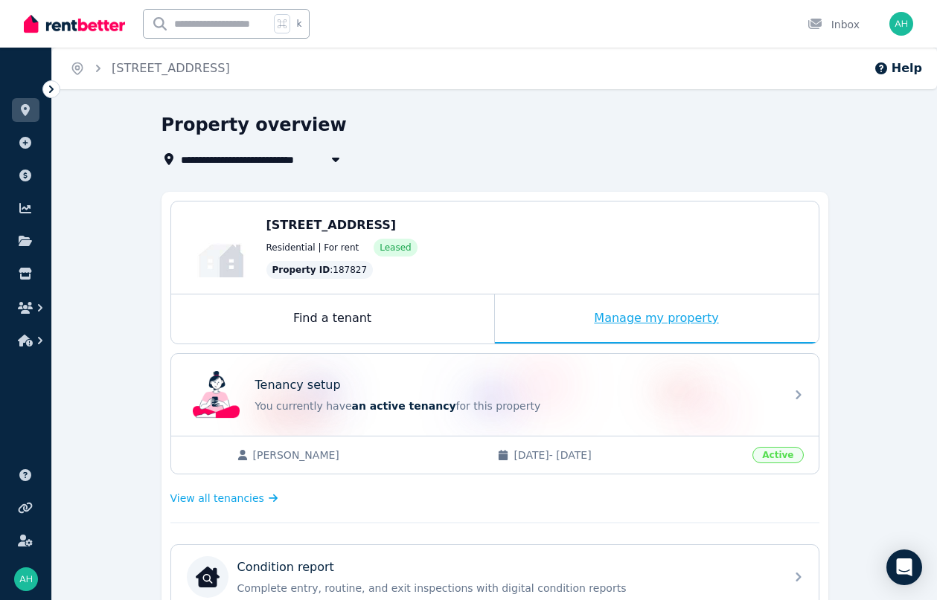
click at [687, 315] on div "Manage my property" at bounding box center [657, 319] width 324 height 49
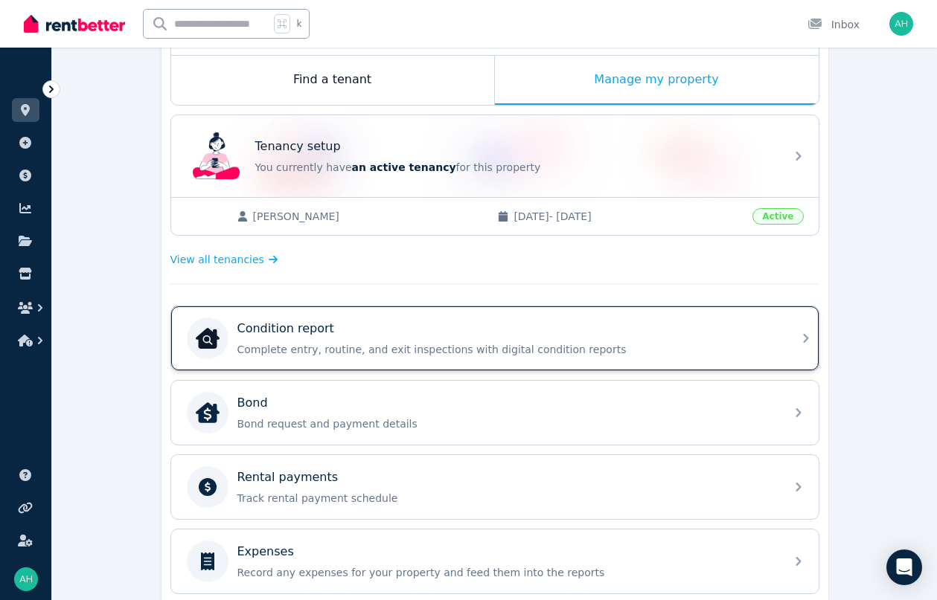
scroll to position [228, 0]
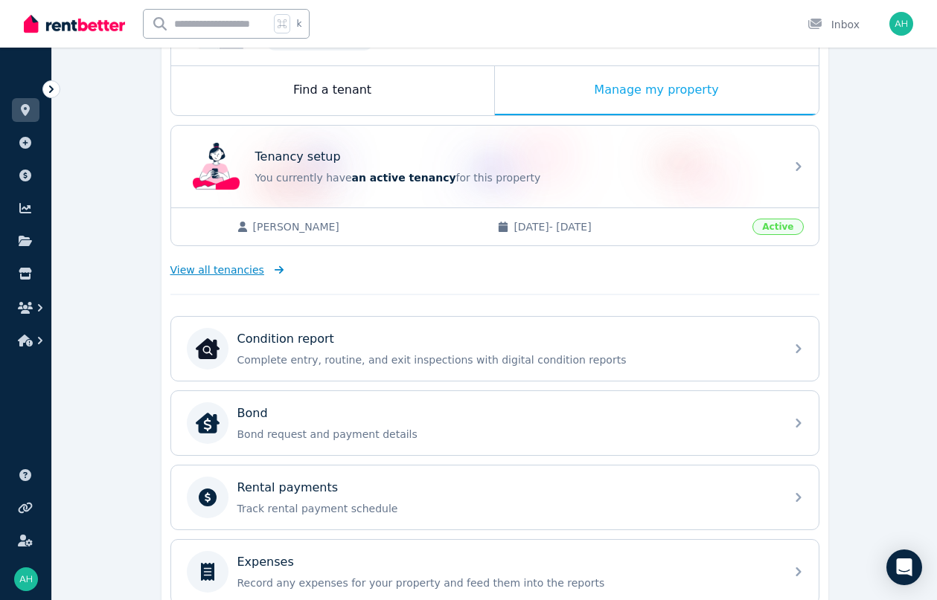
click at [202, 269] on span "View all tenancies" at bounding box center [217, 270] width 94 height 15
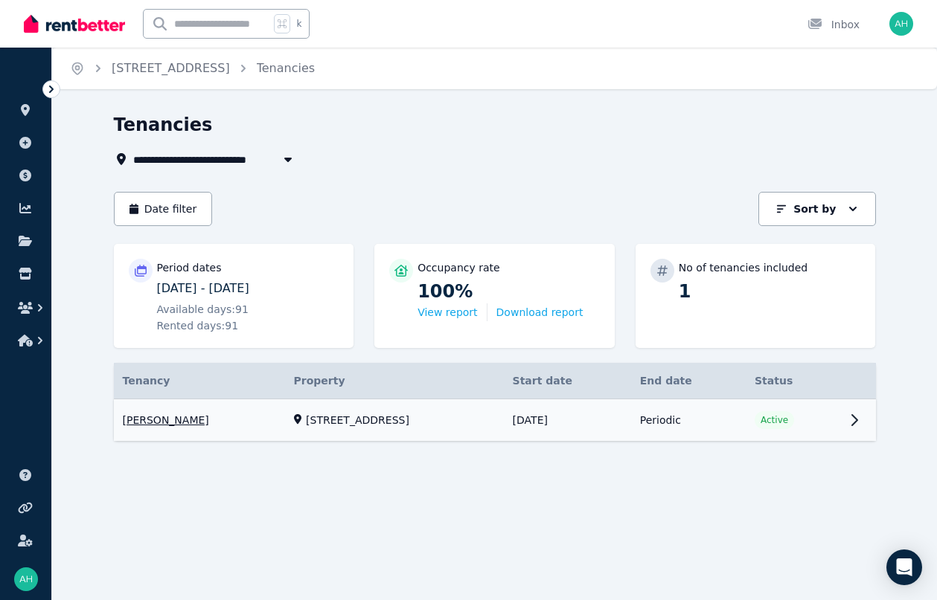
click at [824, 425] on link "View property details" at bounding box center [495, 421] width 762 height 42
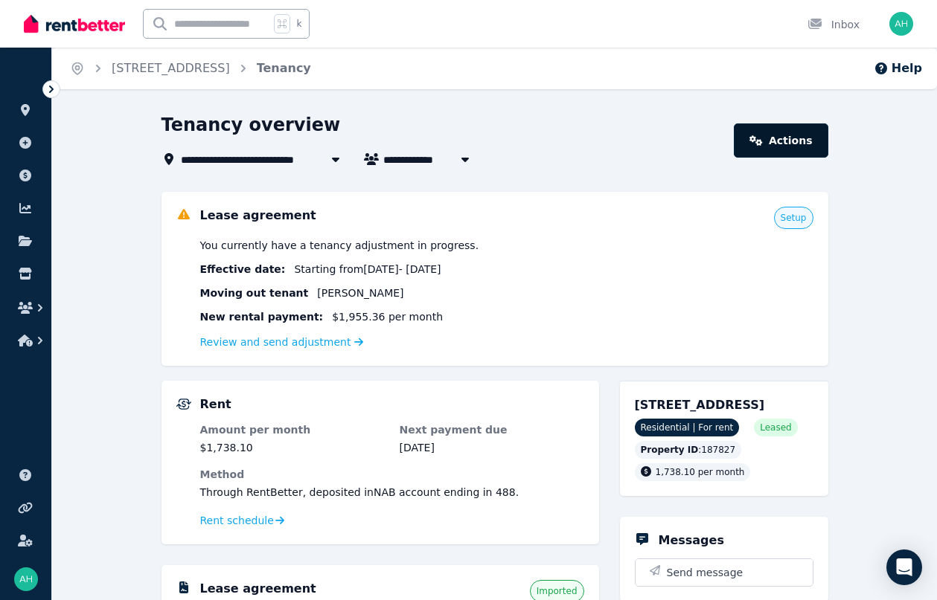
click at [811, 134] on link "Actions" at bounding box center [781, 141] width 94 height 34
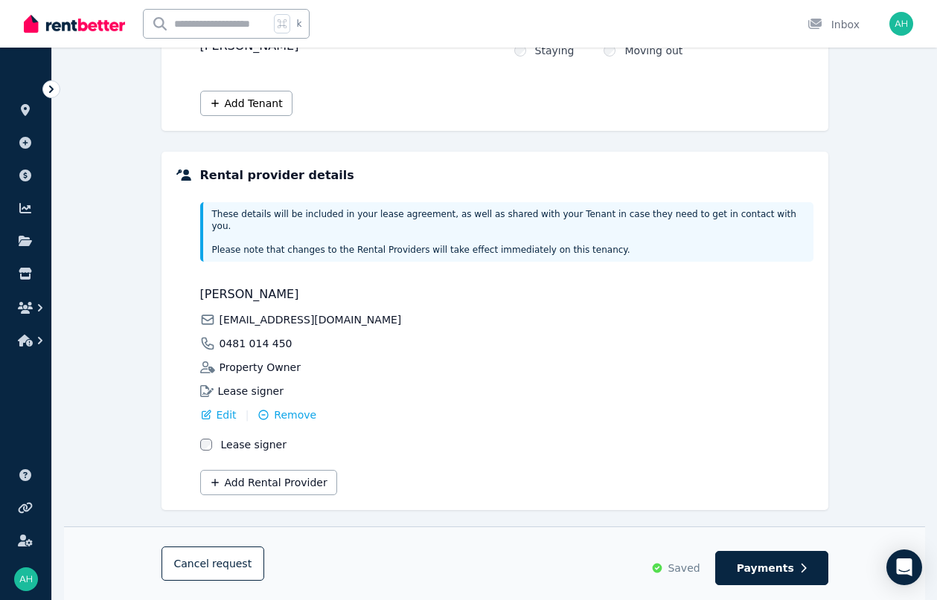
scroll to position [253, 0]
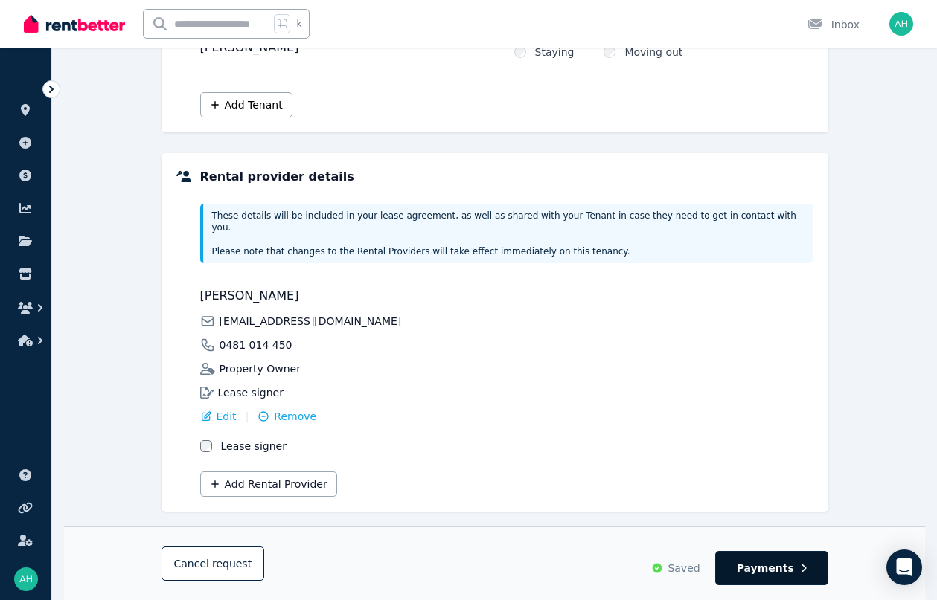
click at [801, 568] on icon "button" at bounding box center [803, 568] width 7 height 10
select select "**********"
select select "*******"
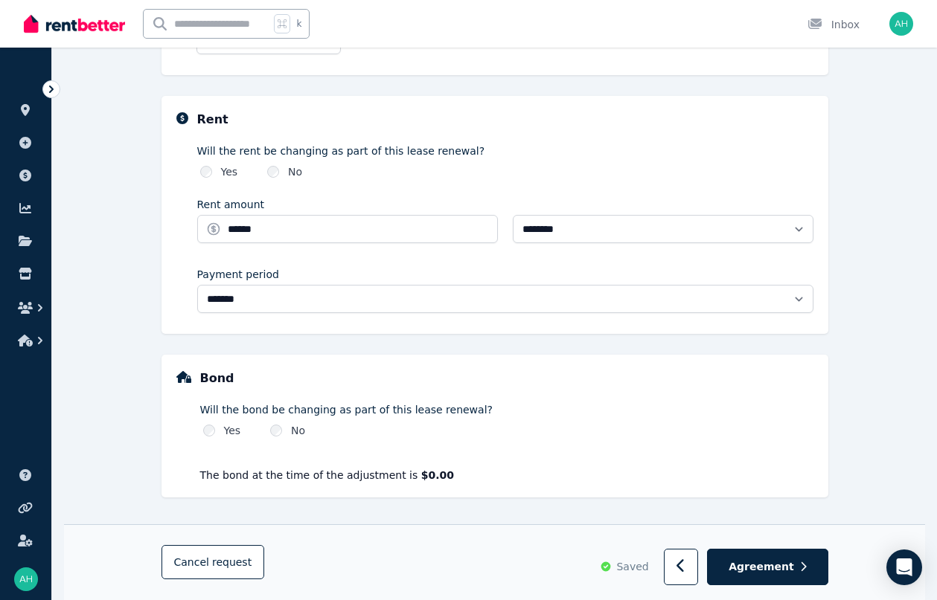
scroll to position [483, 0]
